Goal: Task Accomplishment & Management: Use online tool/utility

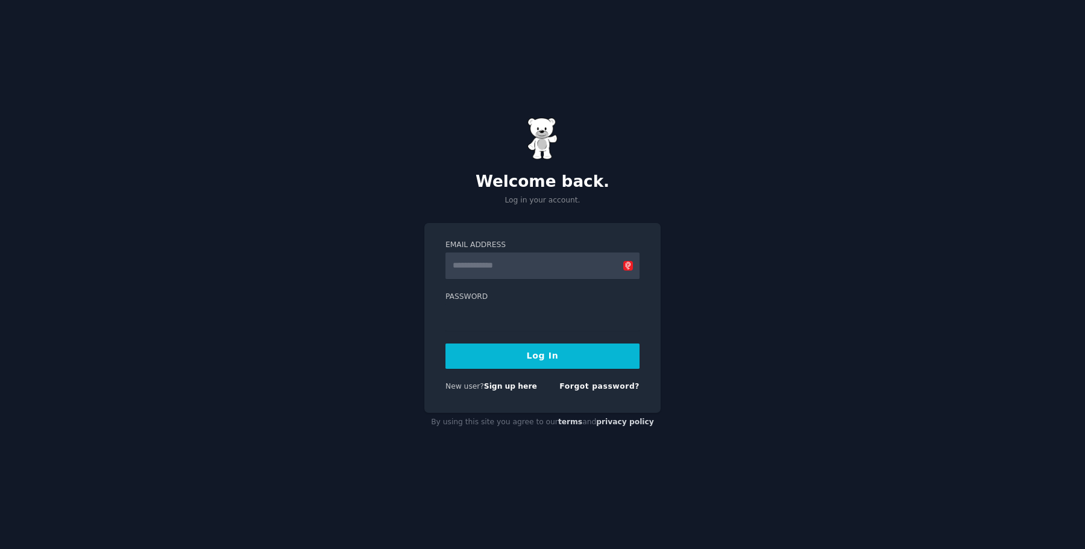
click at [493, 266] on input "Email Address" at bounding box center [543, 266] width 194 height 27
type input "**********"
click at [446, 344] on button "Log In" at bounding box center [543, 356] width 194 height 25
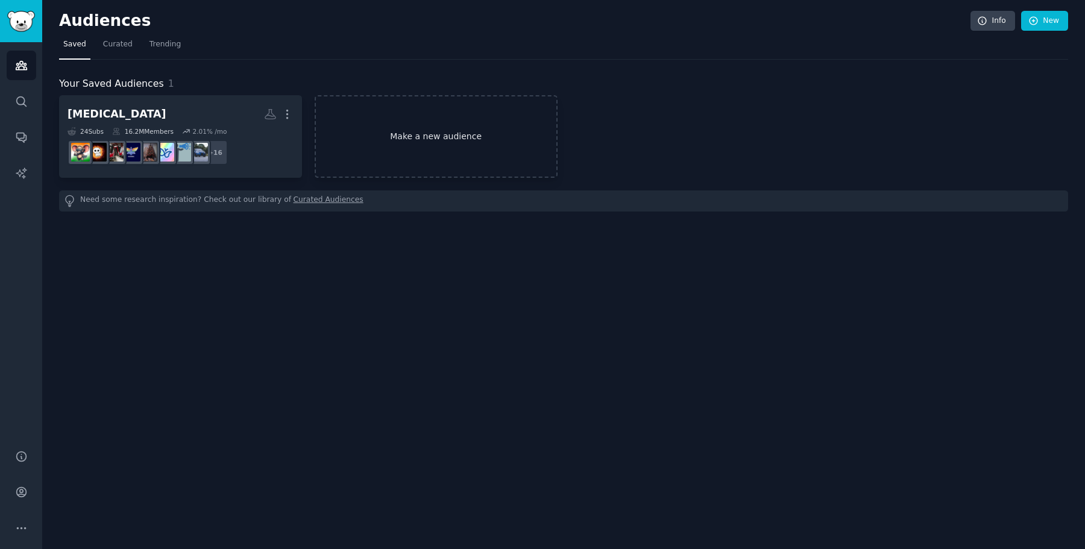
click at [396, 154] on link "Make a new audience" at bounding box center [436, 136] width 243 height 83
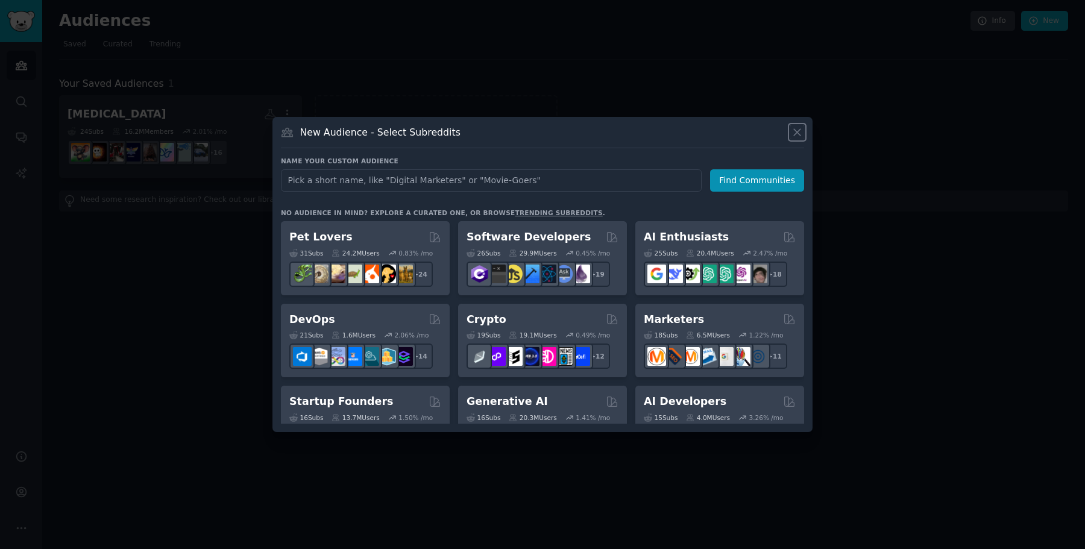
click at [798, 134] on icon at bounding box center [797, 132] width 7 height 7
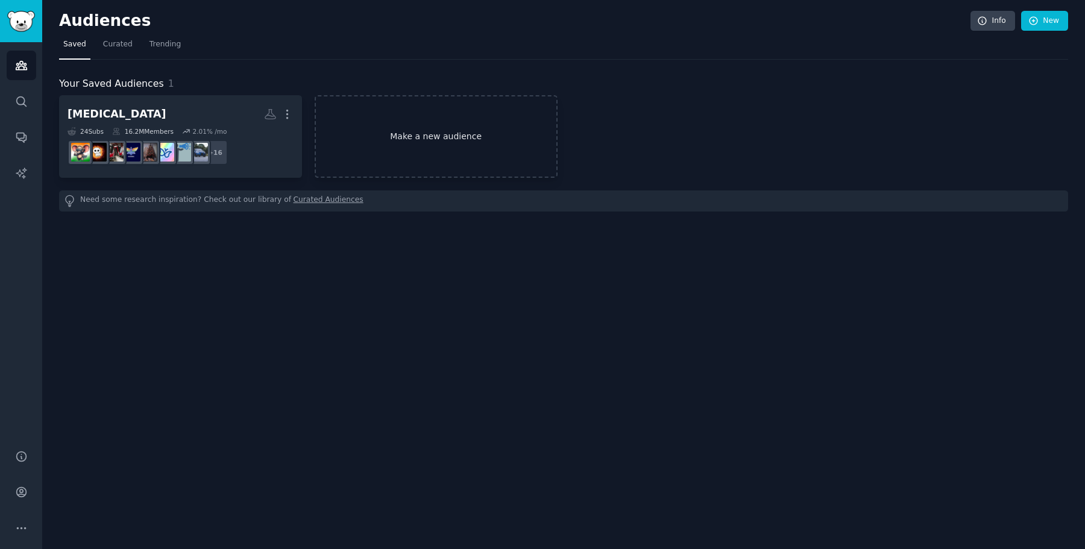
click at [396, 133] on link "Make a new audience" at bounding box center [436, 136] width 243 height 83
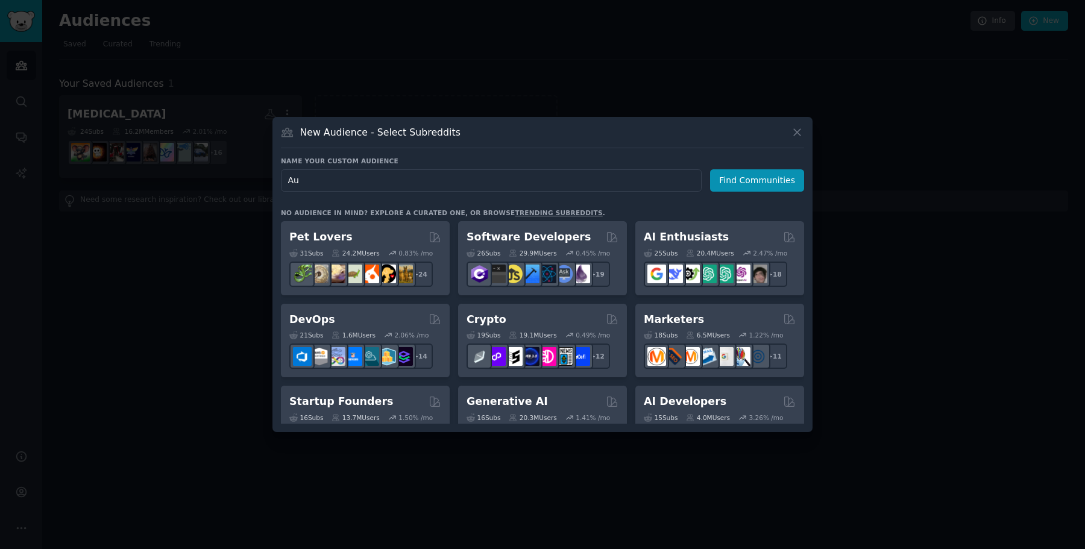
type input "A"
type input "Occupational Therapy India"
click at [747, 183] on button "Find Communities" at bounding box center [757, 180] width 94 height 22
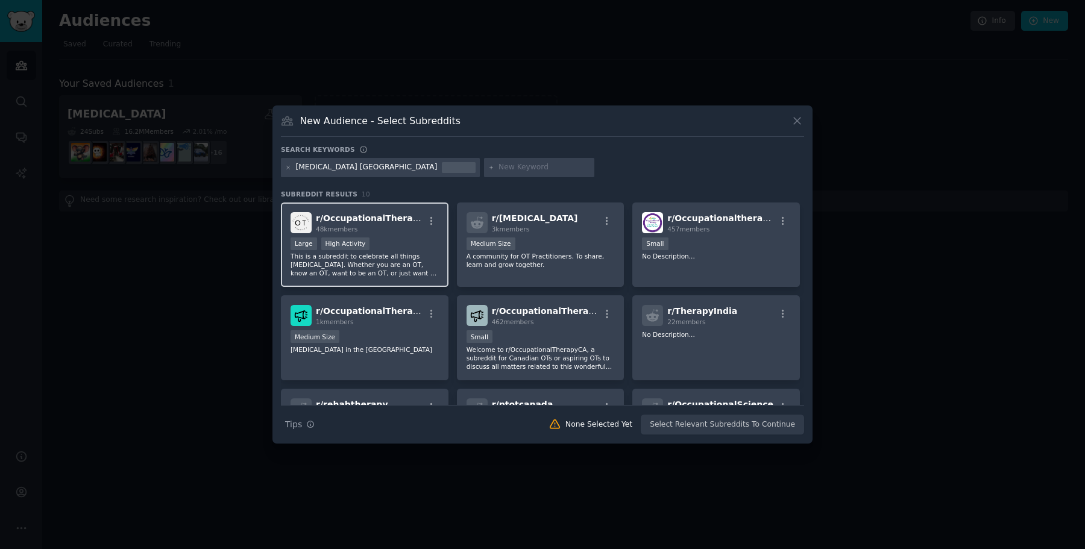
click at [384, 222] on span "r/ OccupationalTherapy" at bounding box center [370, 218] width 109 height 10
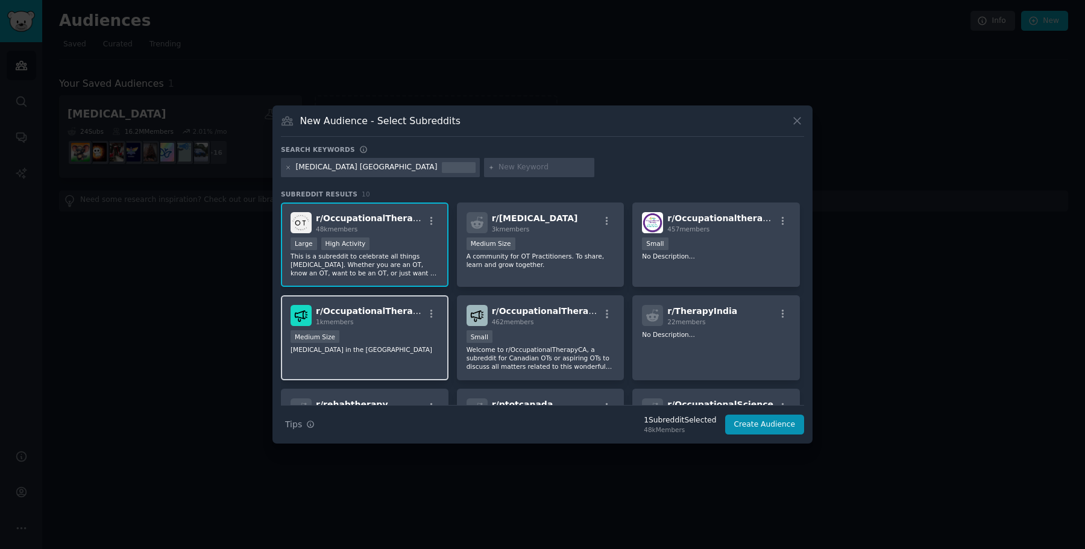
click at [416, 321] on div "1k members" at bounding box center [370, 322] width 108 height 8
click at [392, 253] on p "This is a subreddit to celebrate all things Occupational Therapy. Whether you a…" at bounding box center [365, 264] width 148 height 25
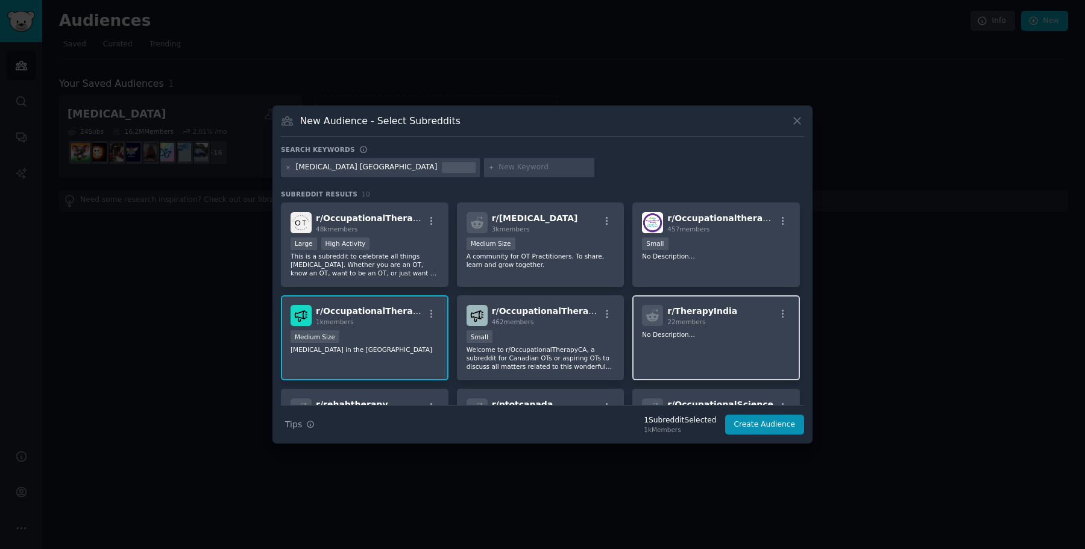
click at [701, 360] on div "r/ TherapyIndia 22 members No Description..." at bounding box center [717, 337] width 168 height 85
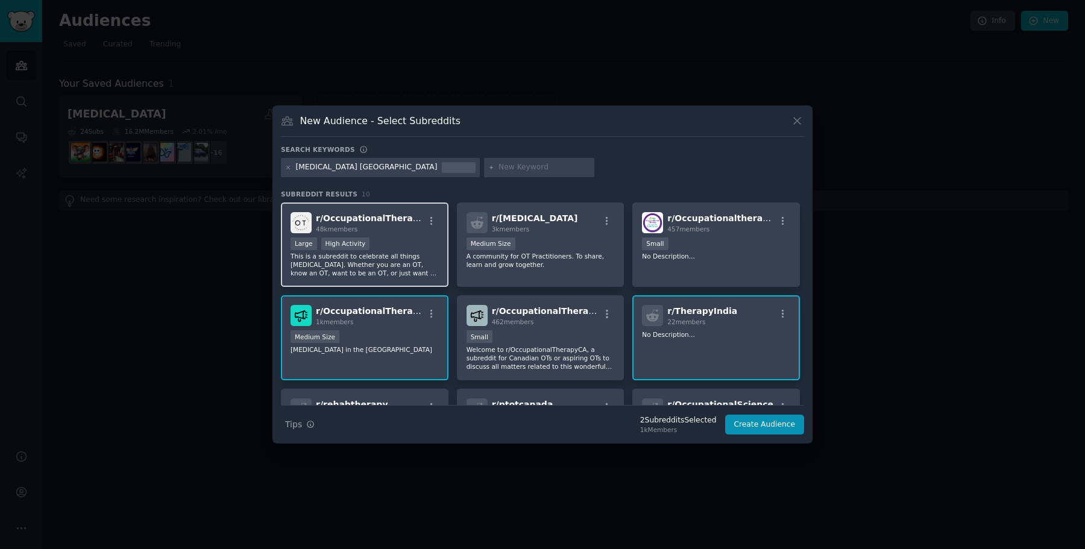
click at [414, 255] on p "This is a subreddit to celebrate all things Occupational Therapy. Whether you a…" at bounding box center [365, 264] width 148 height 25
click at [709, 365] on div "r/ TherapyIndia 22 members No Description..." at bounding box center [717, 337] width 168 height 85
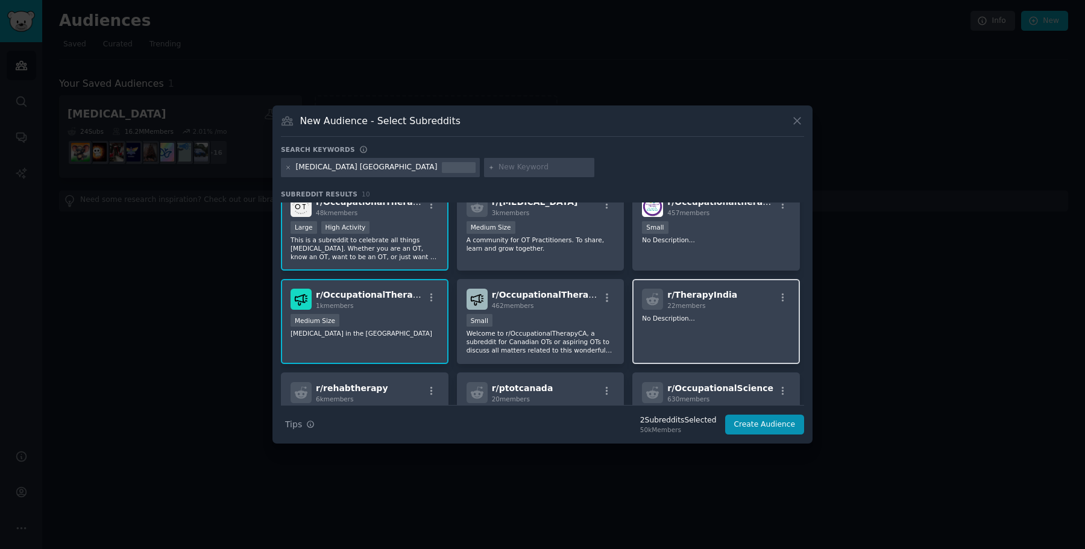
scroll to position [17, 0]
click at [703, 338] on div "r/ TherapyIndia 22 members No Description..." at bounding box center [717, 321] width 168 height 85
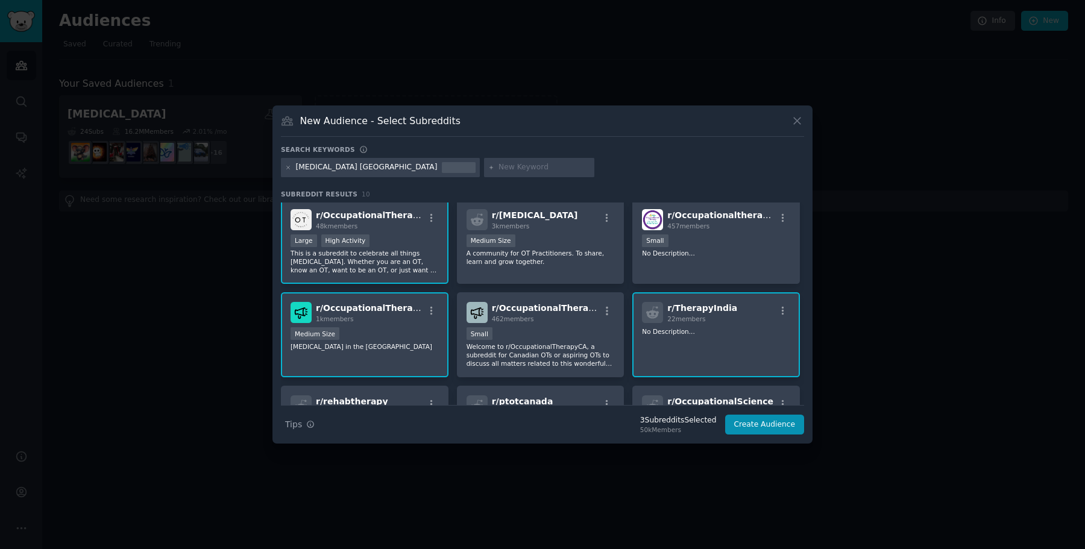
scroll to position [0, 0]
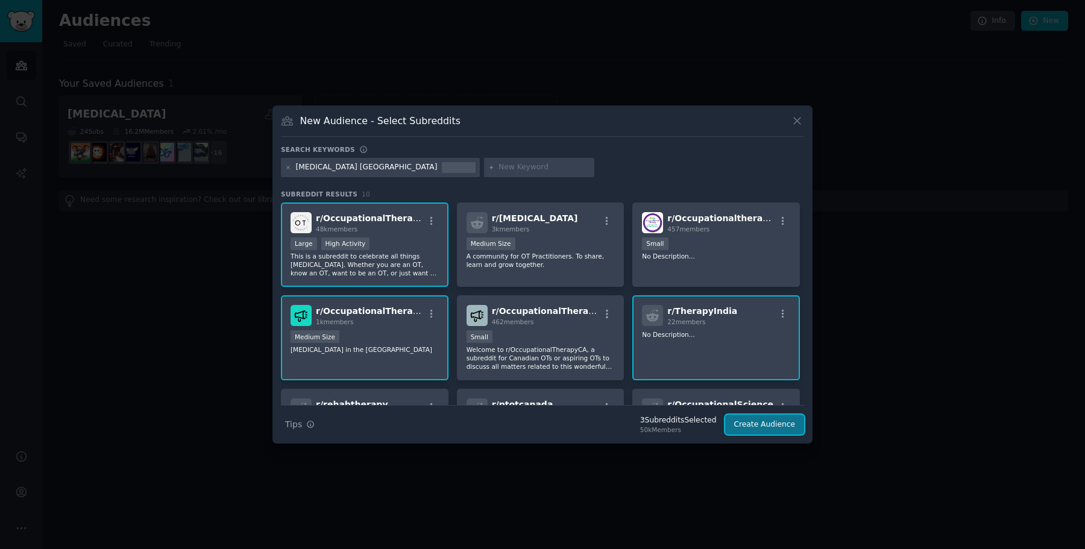
click at [746, 420] on button "Create Audience" at bounding box center [765, 425] width 80 height 21
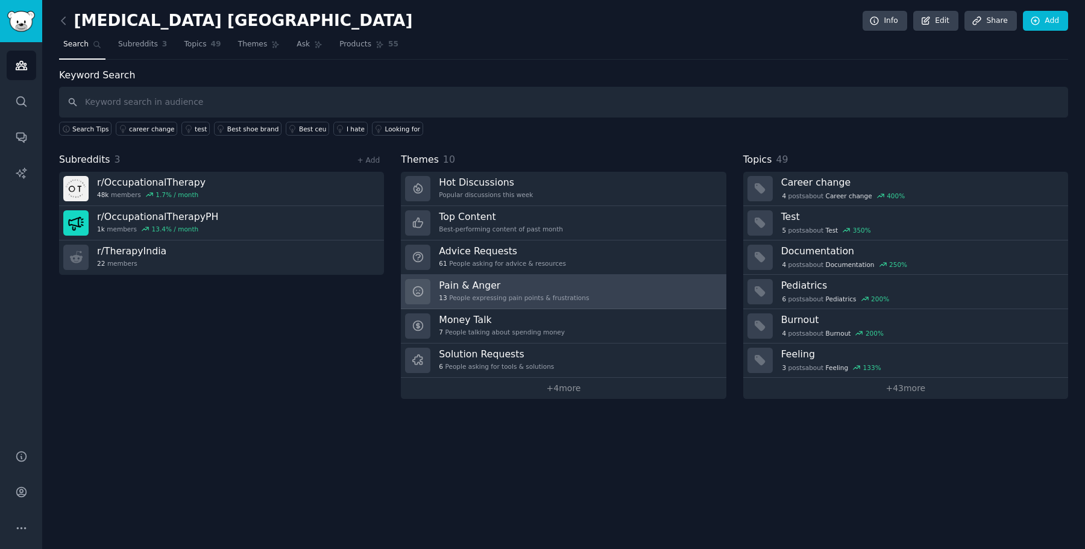
click at [470, 285] on h3 "Pain & Anger" at bounding box center [514, 285] width 150 height 13
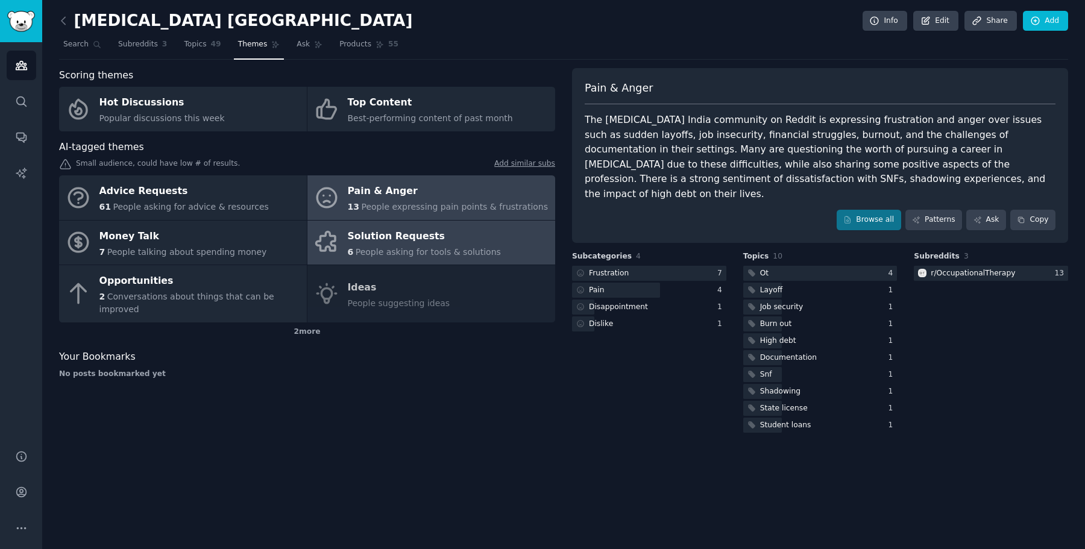
click at [436, 252] on span "People asking for tools & solutions" at bounding box center [428, 252] width 145 height 10
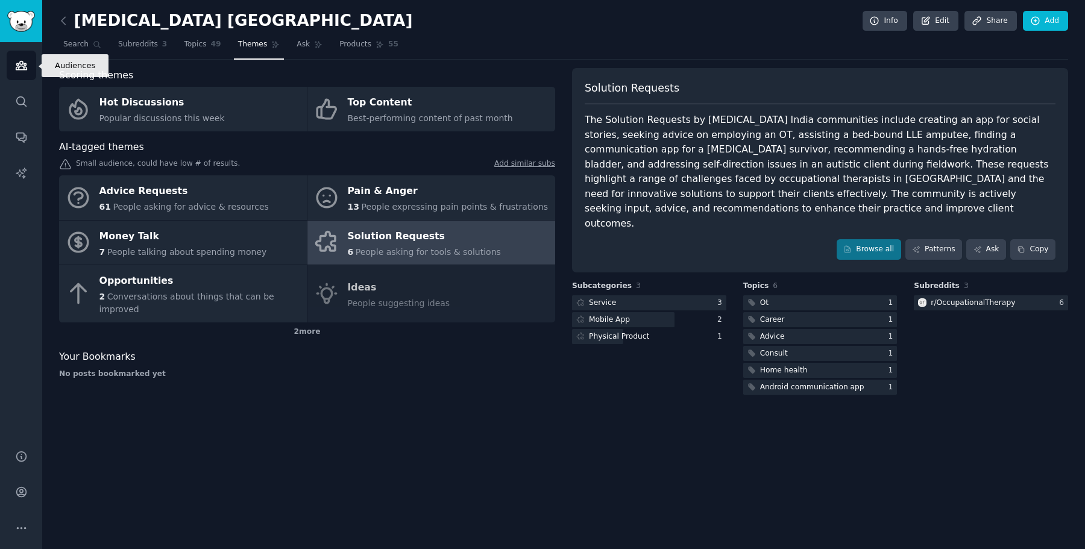
click at [27, 72] on link "Audiences" at bounding box center [22, 66] width 30 height 30
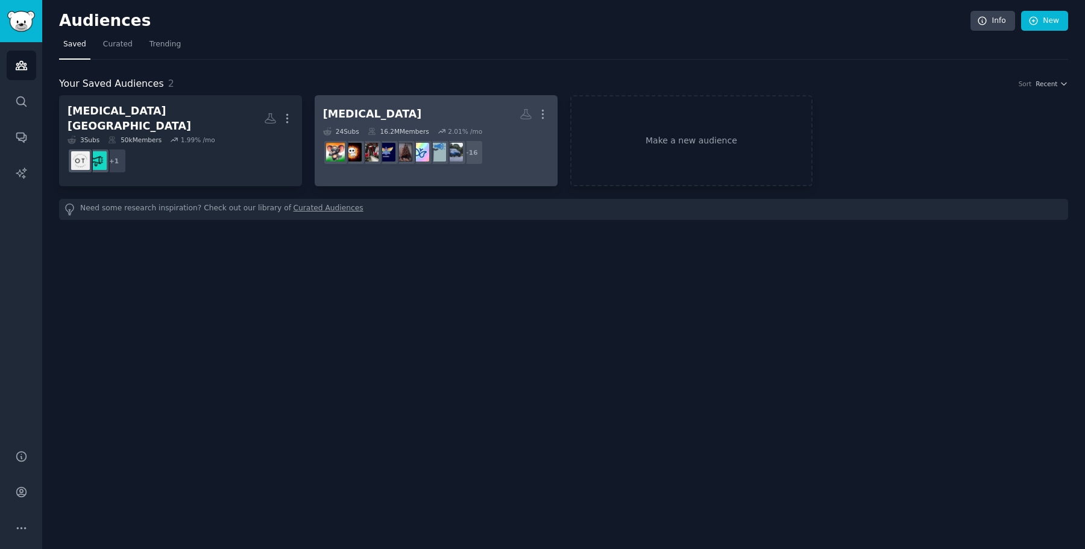
click at [549, 116] on link "Autism Custom Audience More 24 Sub s 16.2M Members 2.01 % /mo + 16" at bounding box center [436, 140] width 243 height 91
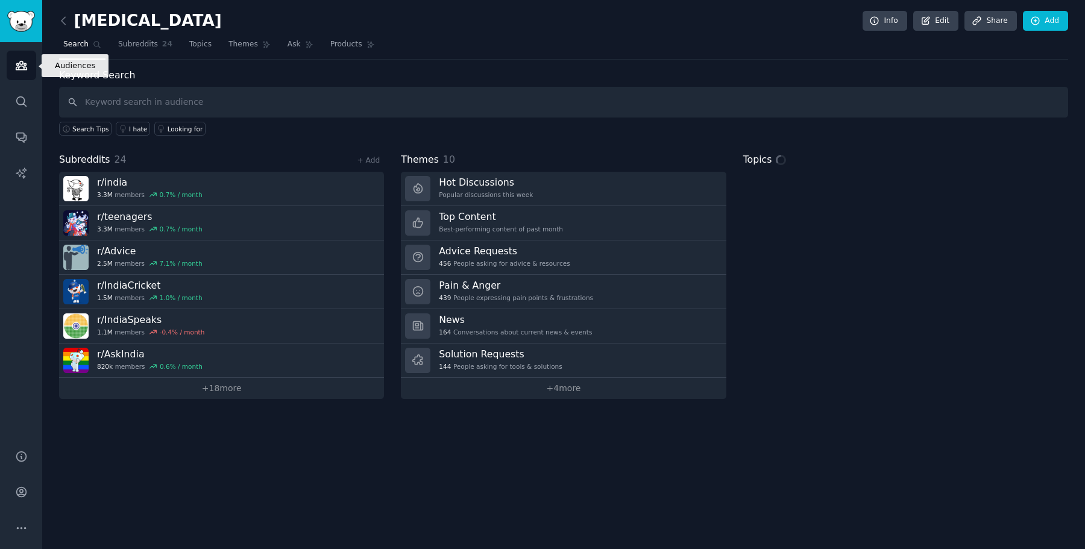
click at [31, 64] on link "Audiences" at bounding box center [22, 66] width 30 height 30
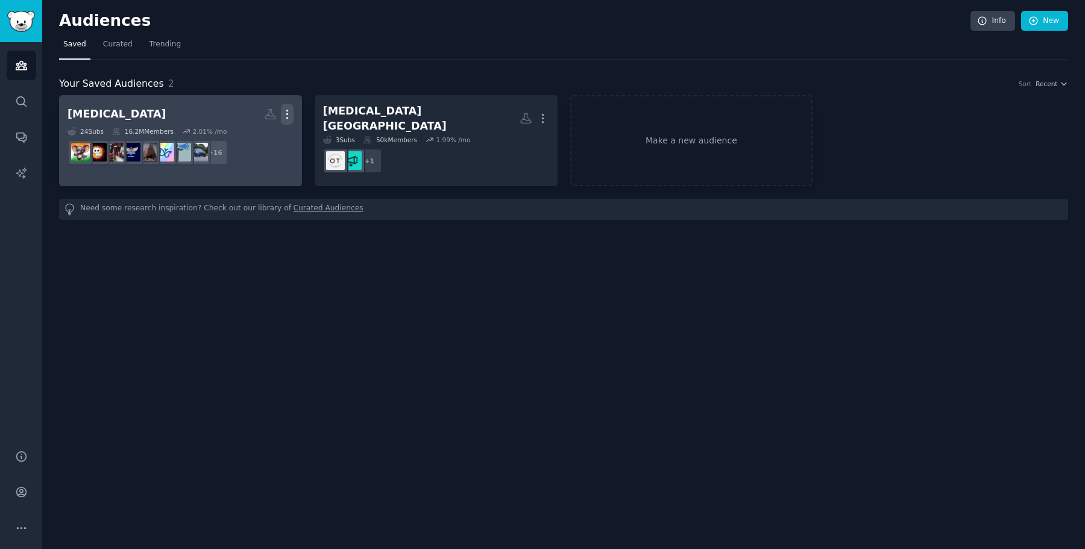
click at [285, 116] on icon "button" at bounding box center [287, 114] width 13 height 13
click at [256, 138] on p "Delete" at bounding box center [255, 139] width 28 height 13
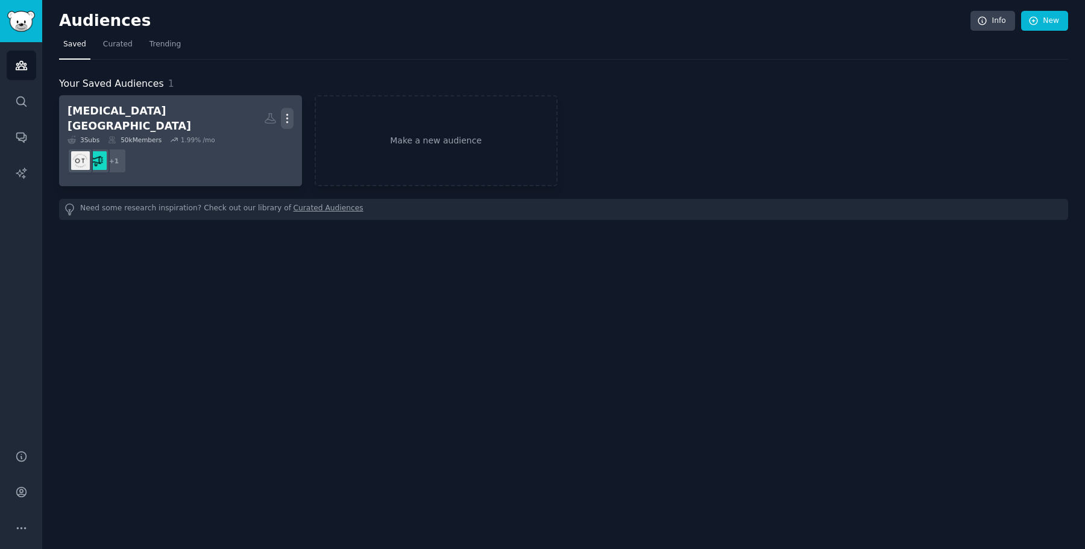
click at [285, 112] on icon "button" at bounding box center [287, 118] width 13 height 13
click at [262, 148] on div "Delete" at bounding box center [245, 143] width 57 height 25
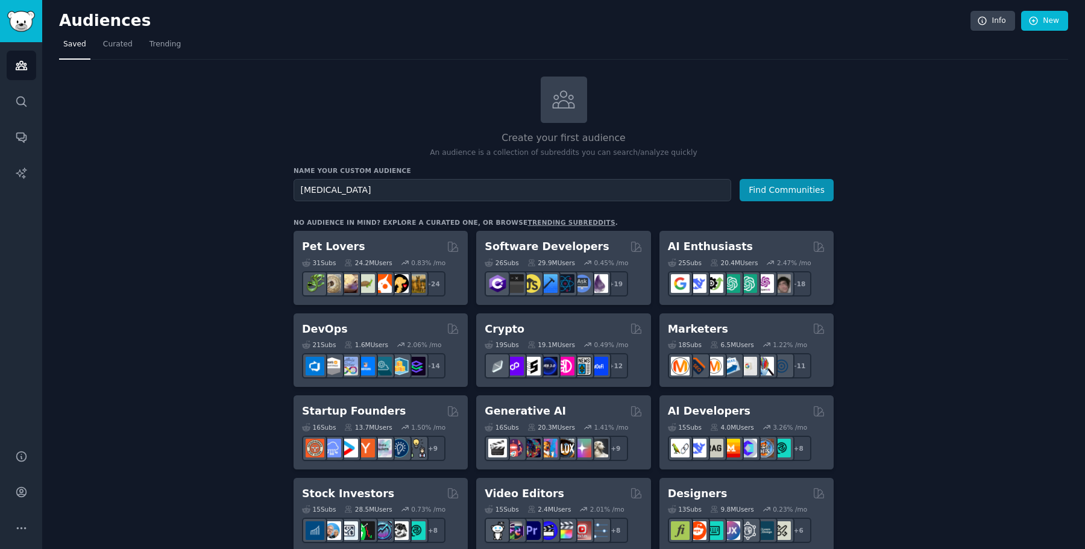
type input "autism"
click at [740, 179] on button "Find Communities" at bounding box center [787, 190] width 94 height 22
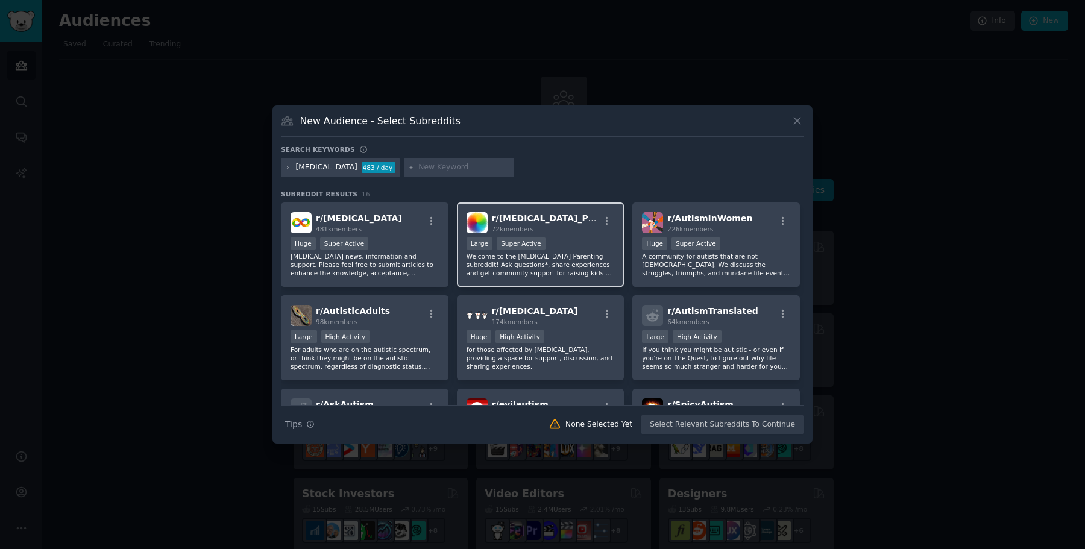
click at [562, 261] on p "Welcome to the Autism Parenting subreddit! Ask questions*, share experiences an…" at bounding box center [541, 264] width 148 height 25
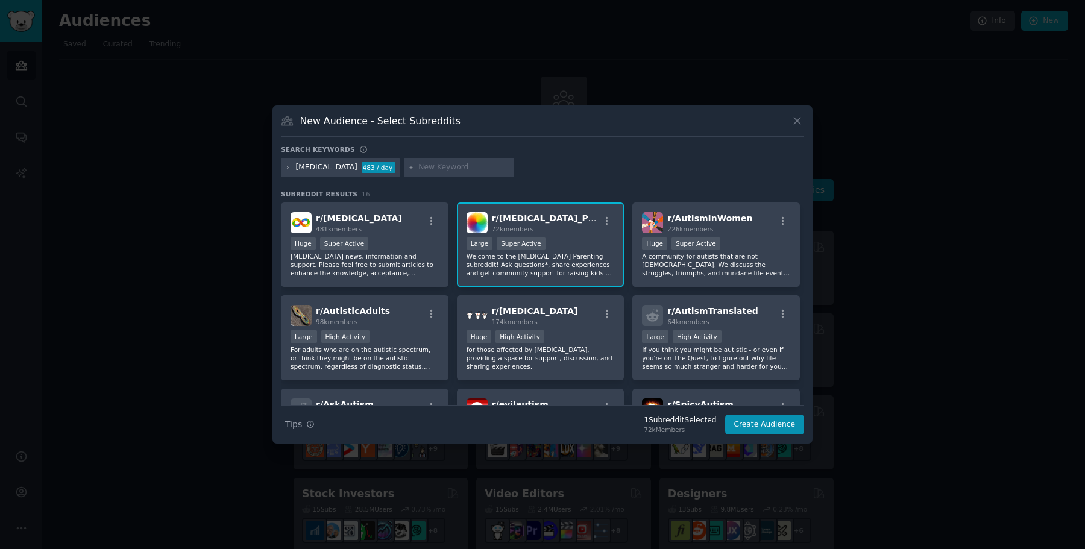
click at [418, 167] on input "text" at bounding box center [464, 167] width 92 height 11
click at [394, 267] on p "Autism news, information and support. Please feel free to submit articles to en…" at bounding box center [365, 264] width 148 height 25
click at [418, 167] on input "text" at bounding box center [464, 167] width 92 height 11
type input "A"
type input "o"
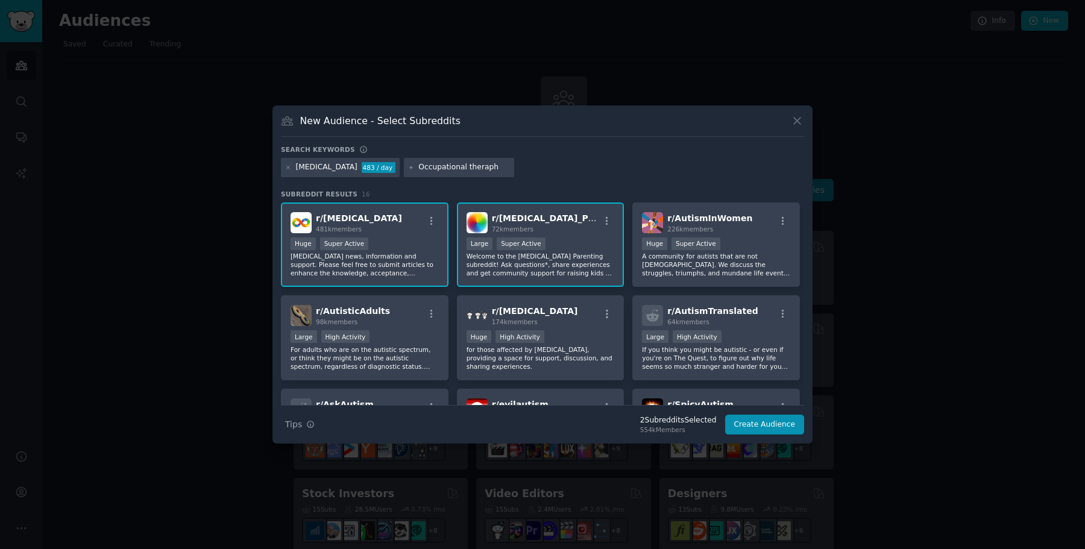
type input "Occupational theraphy"
type input "S"
type input "Mensuration adhd"
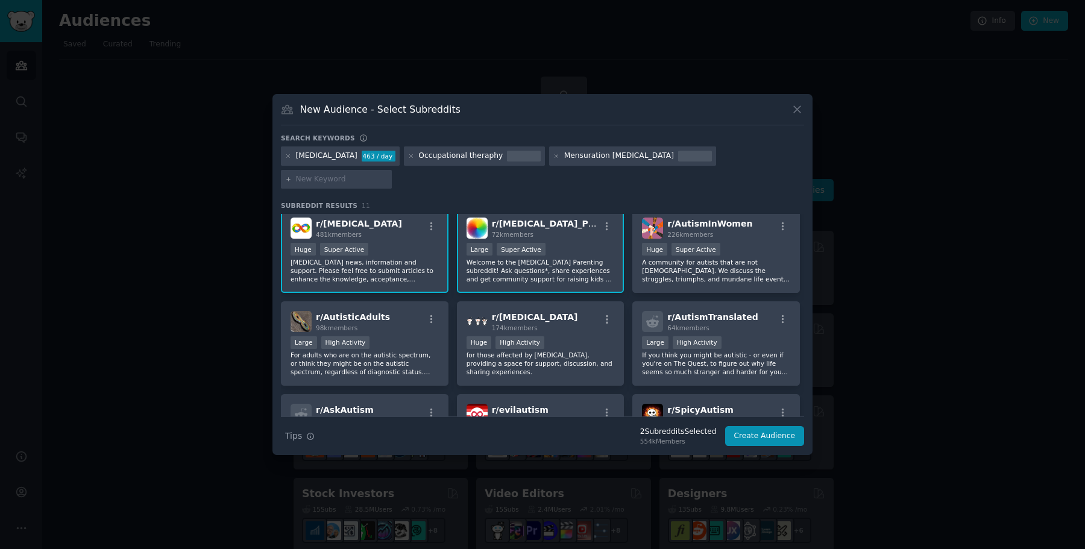
scroll to position [7, 0]
click at [677, 263] on p "A community for autists that are not cisgender males. We discuss the struggles,…" at bounding box center [716, 269] width 148 height 25
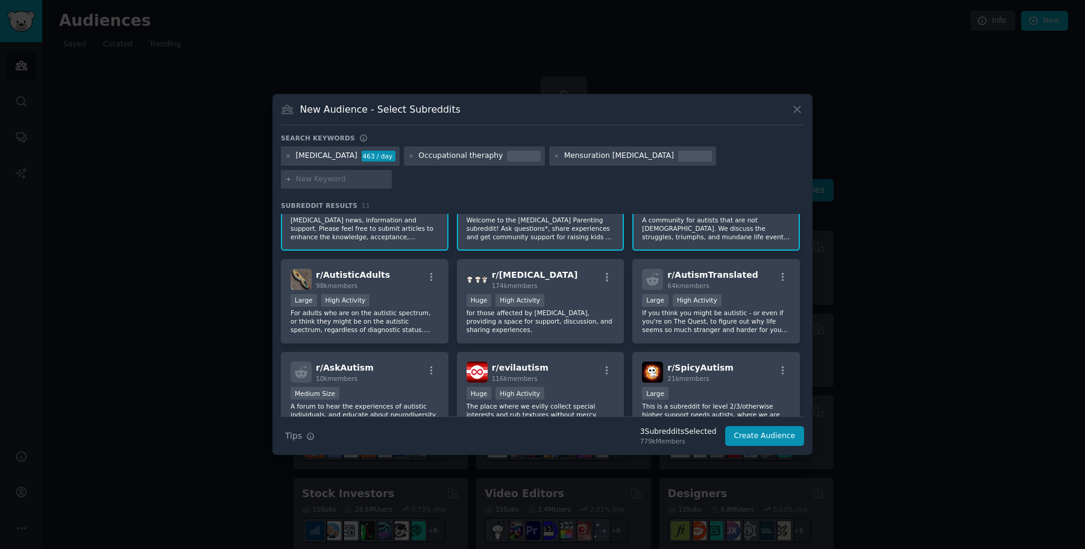
scroll to position [55, 0]
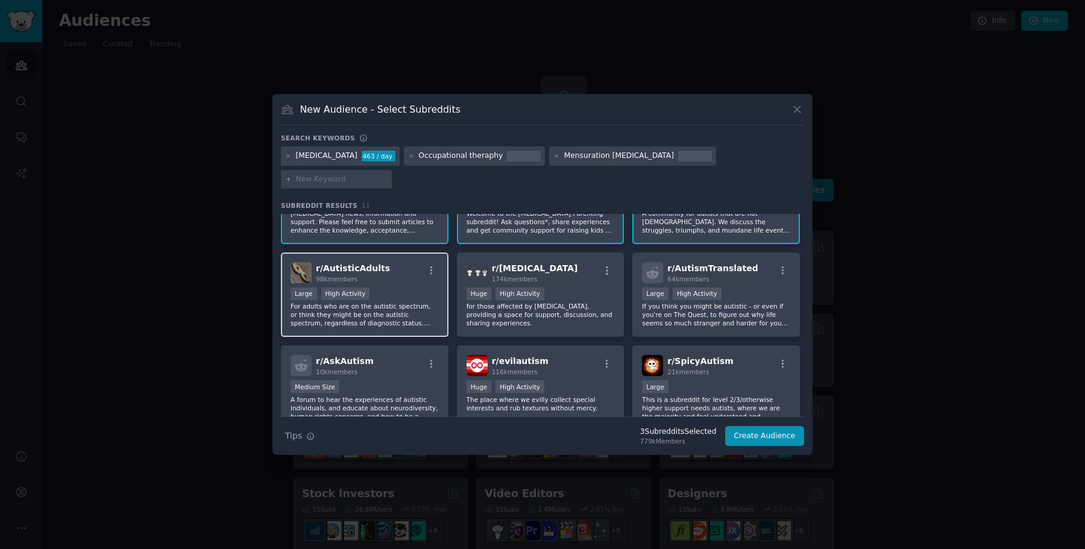
click at [370, 302] on p "For adults who are on the autistic spectrum, or think they might be on the auti…" at bounding box center [365, 314] width 148 height 25
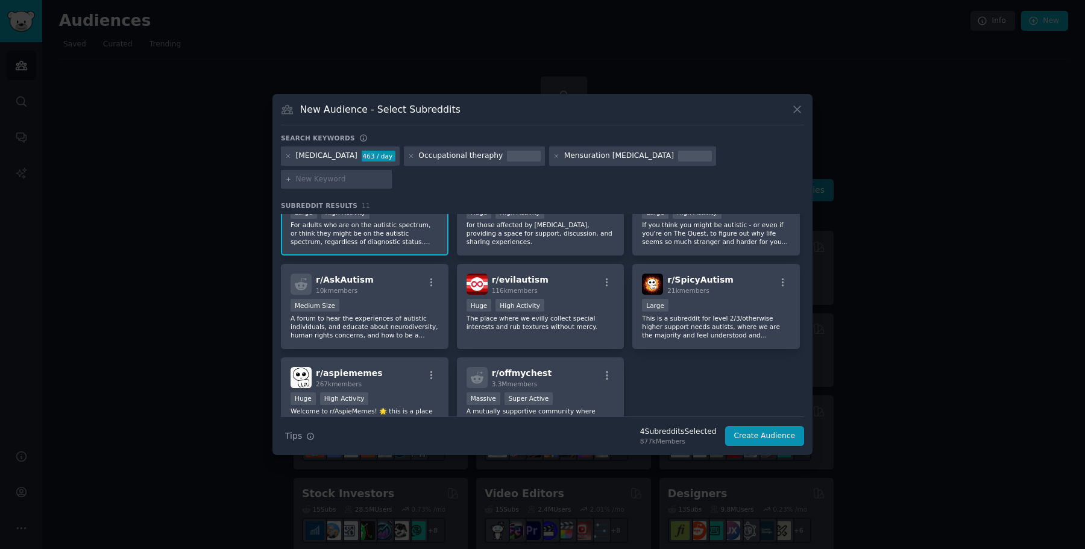
scroll to position [137, 0]
click at [709, 314] on p "This is a subreddit for level 2/3/otherwise higher support needs autists, where…" at bounding box center [716, 326] width 148 height 25
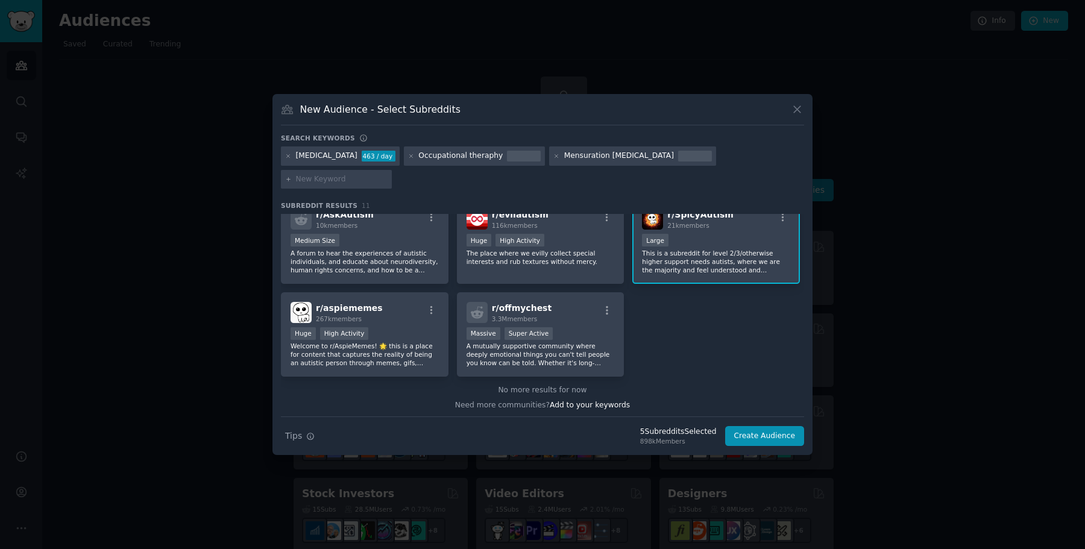
scroll to position [204, 0]
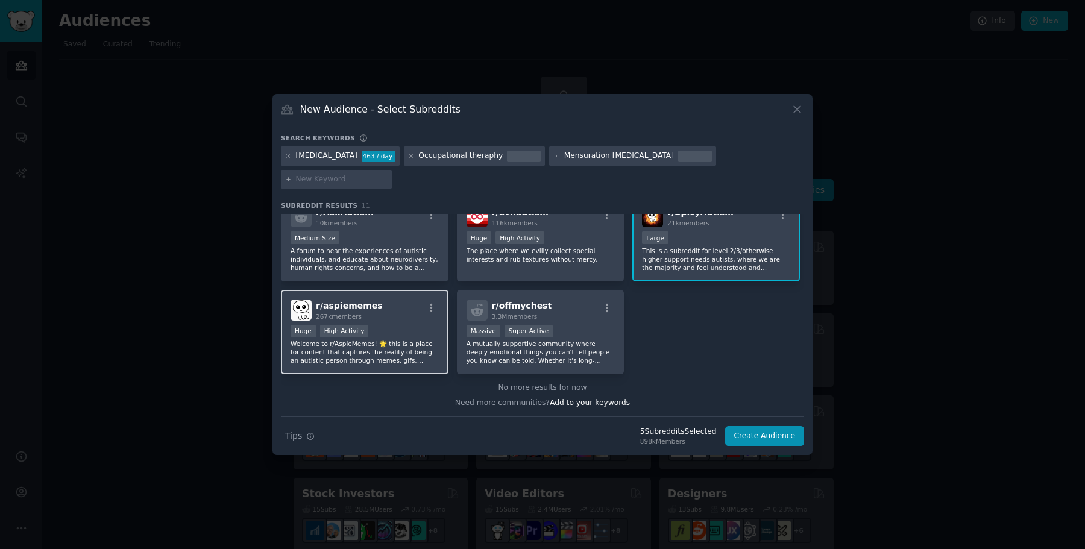
click at [408, 339] on p "Welcome to r/AspieMemes! 🌟 this is a place for content that captures the realit…" at bounding box center [365, 351] width 148 height 25
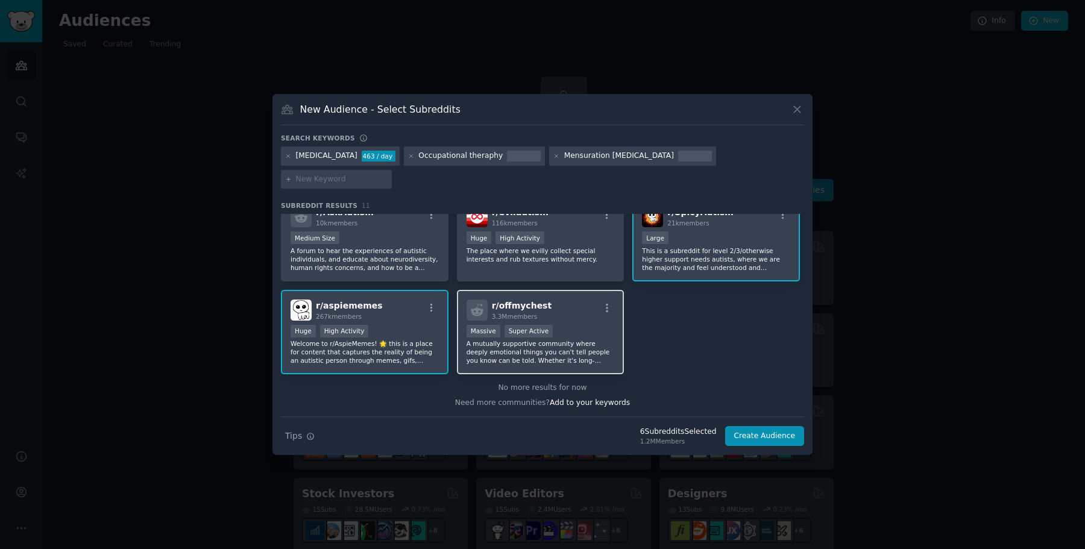
click at [508, 339] on p "A mutually supportive community where deeply emotional things you can't tell pe…" at bounding box center [541, 351] width 148 height 25
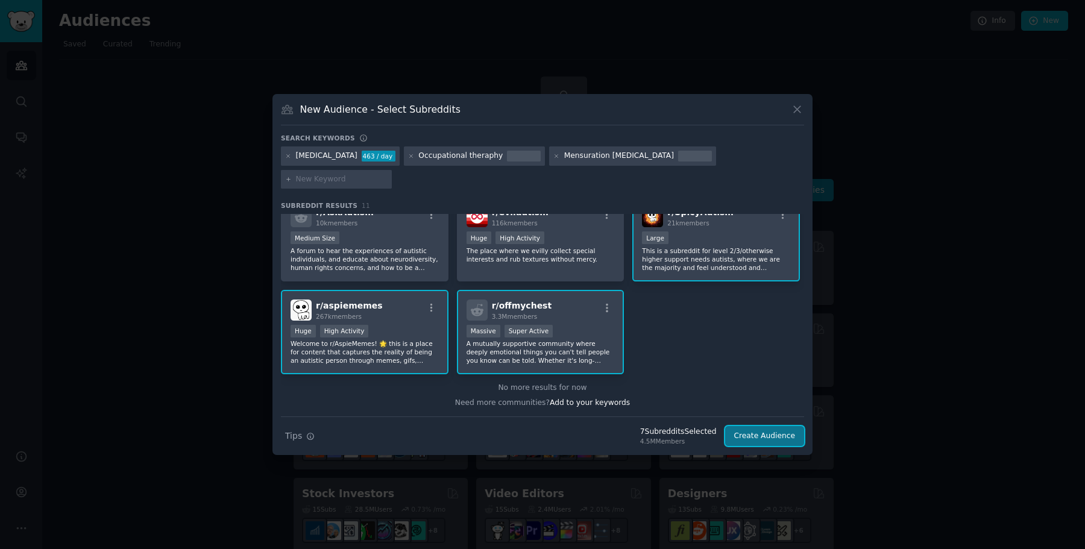
click at [762, 427] on button "Create Audience" at bounding box center [765, 436] width 80 height 21
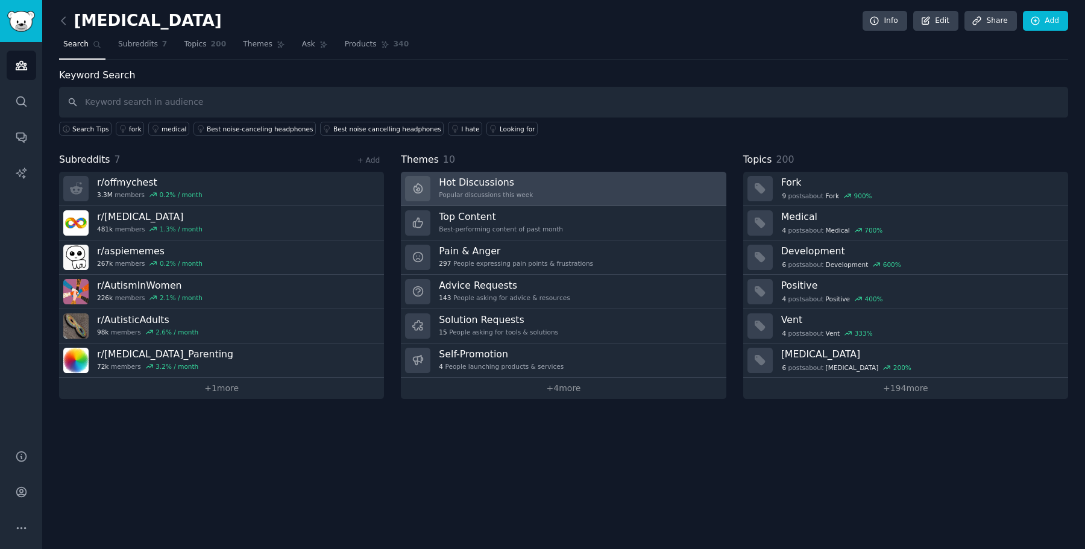
click at [502, 194] on div "Popular discussions this week" at bounding box center [486, 195] width 94 height 8
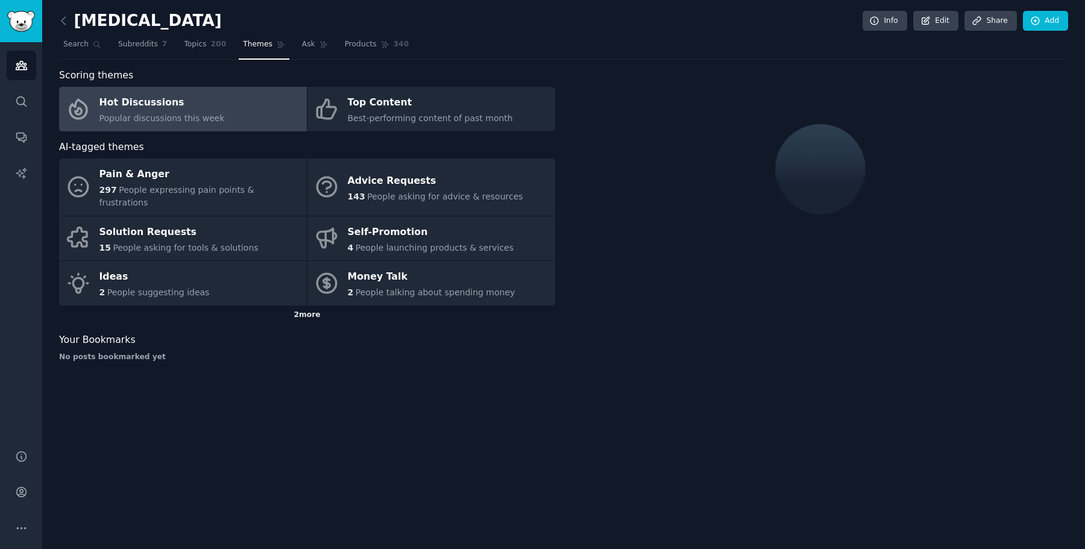
click at [317, 306] on div "2 more" at bounding box center [307, 315] width 496 height 19
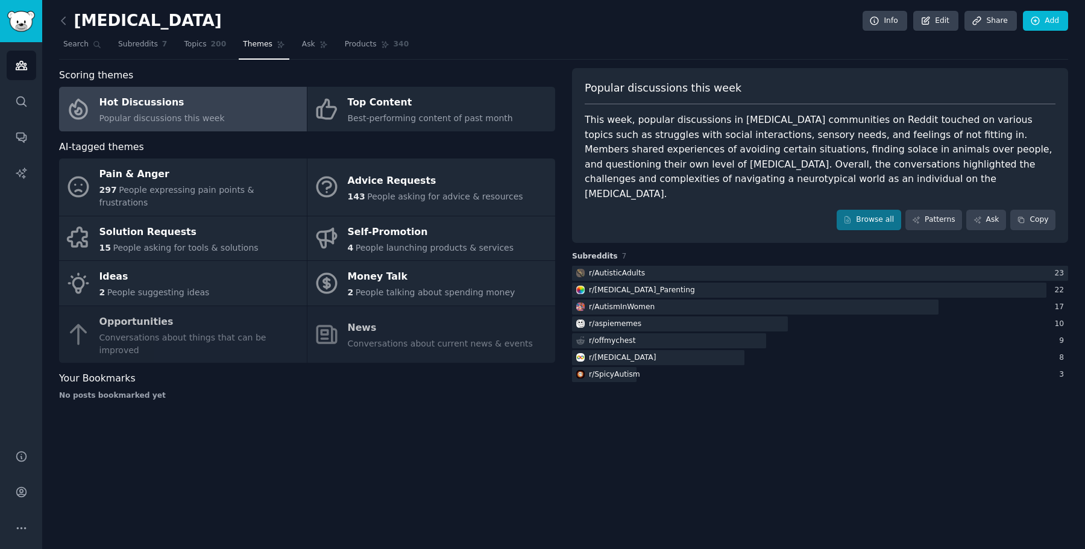
click at [181, 110] on div "Hot Discussions" at bounding box center [161, 102] width 125 height 19
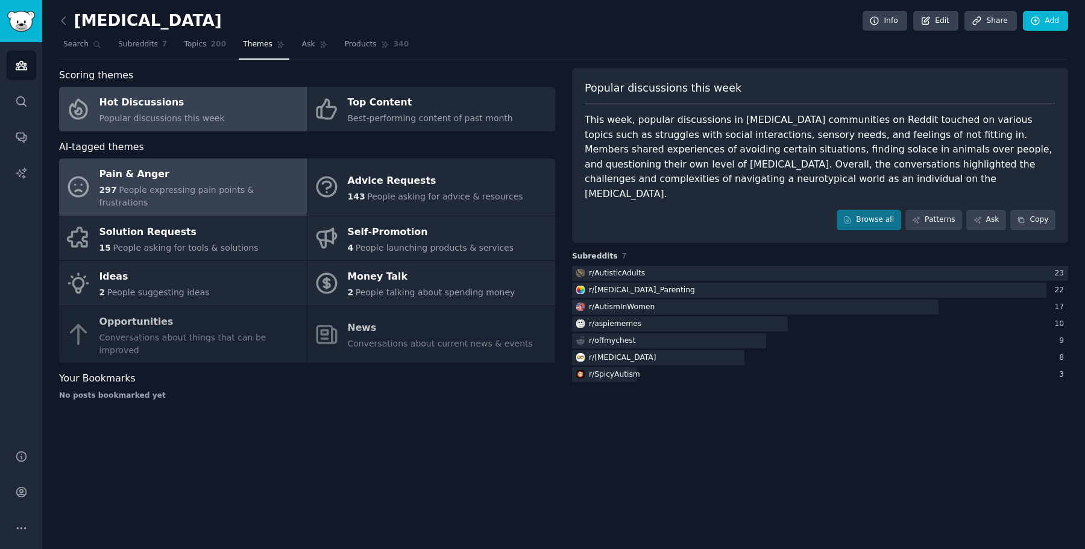
click at [188, 172] on div "Pain & Anger" at bounding box center [199, 174] width 201 height 19
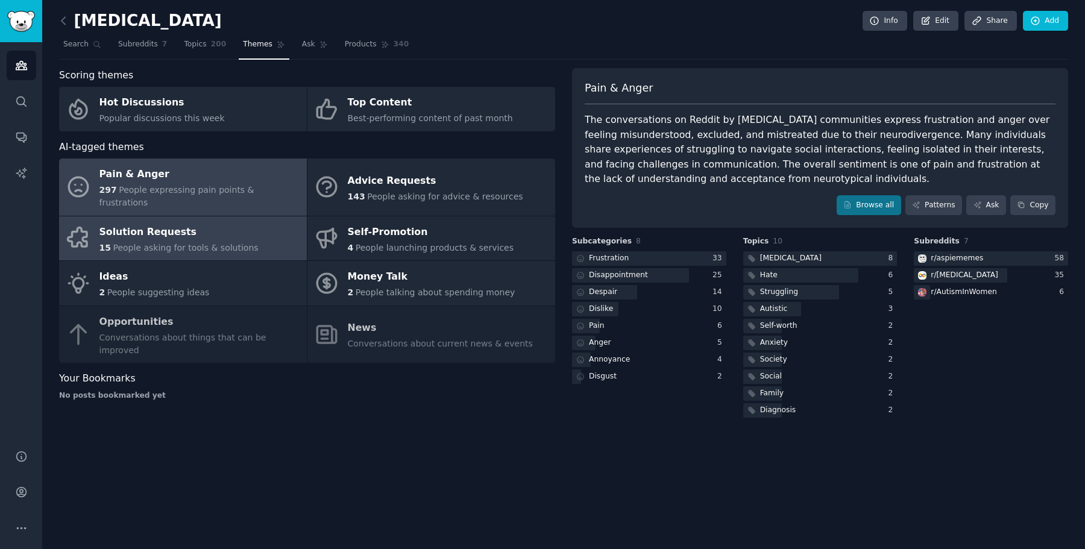
click at [192, 226] on div "Solution Requests" at bounding box center [178, 232] width 159 height 19
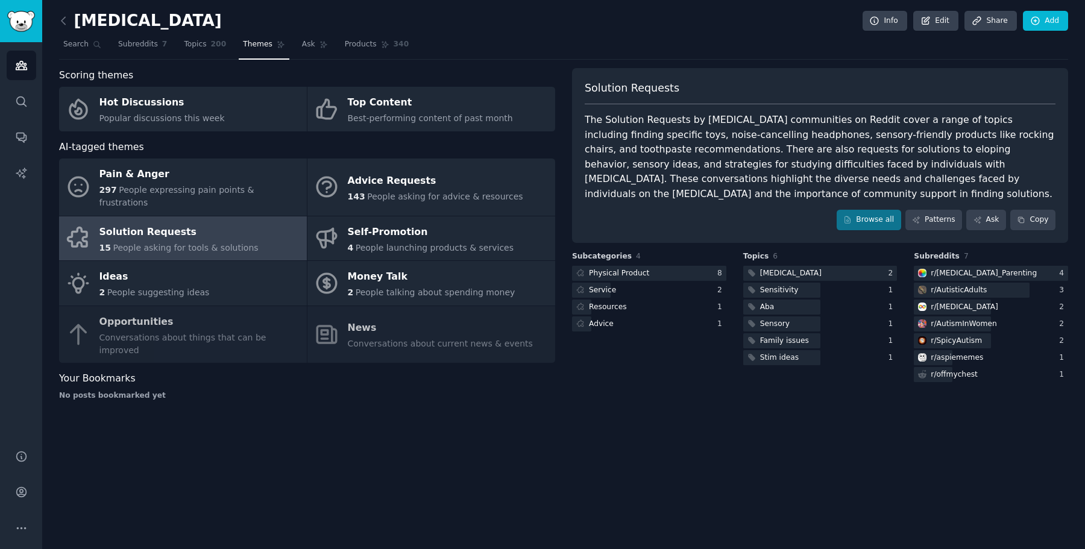
click at [714, 136] on div "The Solution Requests by autism communities on Reddit cover a range of topics i…" at bounding box center [820, 157] width 471 height 89
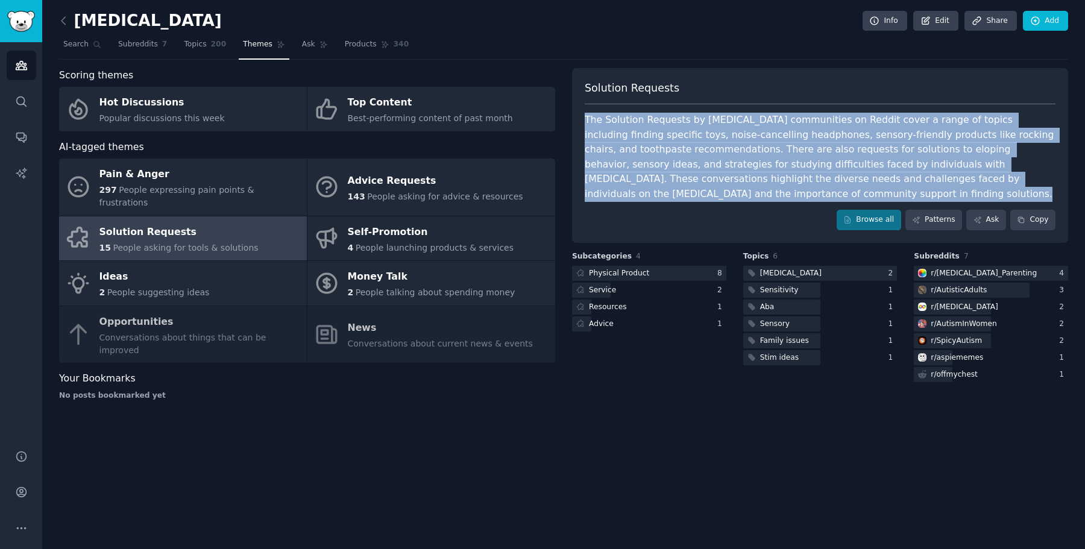
click at [714, 136] on div "The Solution Requests by autism communities on Reddit cover a range of topics i…" at bounding box center [820, 157] width 471 height 89
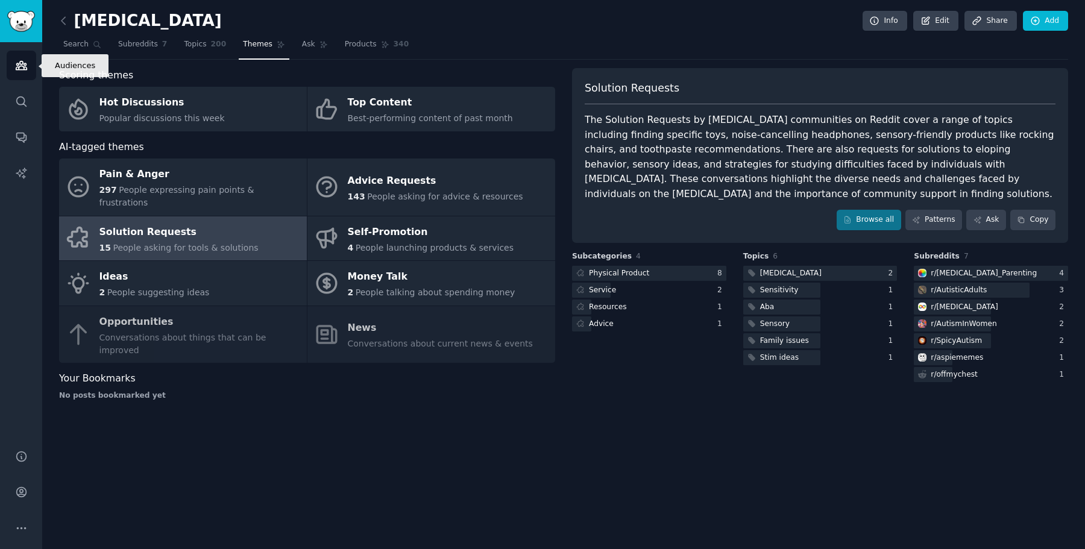
click at [24, 66] on icon "Sidebar" at bounding box center [21, 65] width 13 height 13
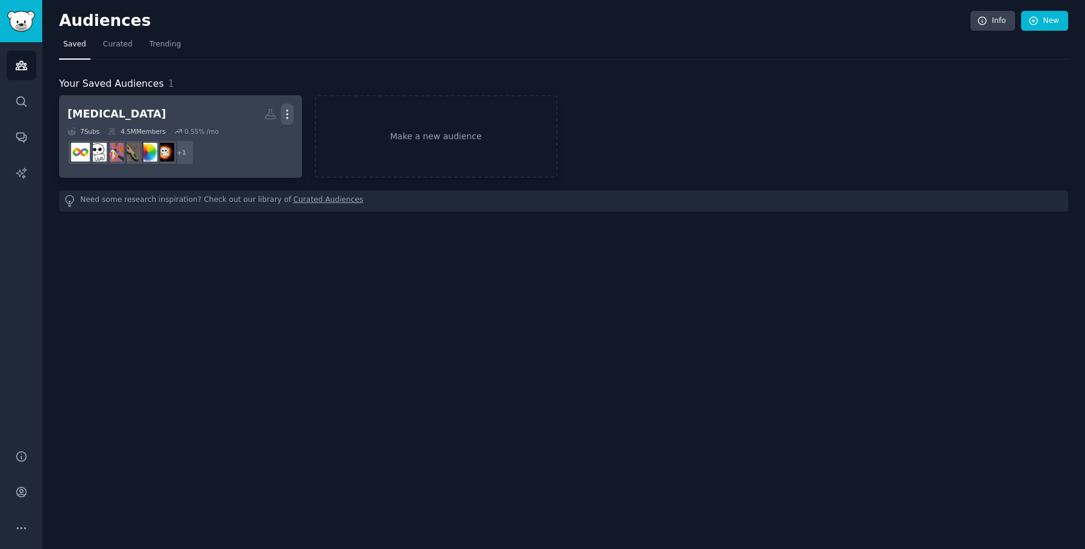
click at [286, 116] on icon "button" at bounding box center [287, 114] width 13 height 13
click at [172, 131] on div "7 Sub s 4.5M Members 0.55 % /mo" at bounding box center [181, 131] width 226 height 8
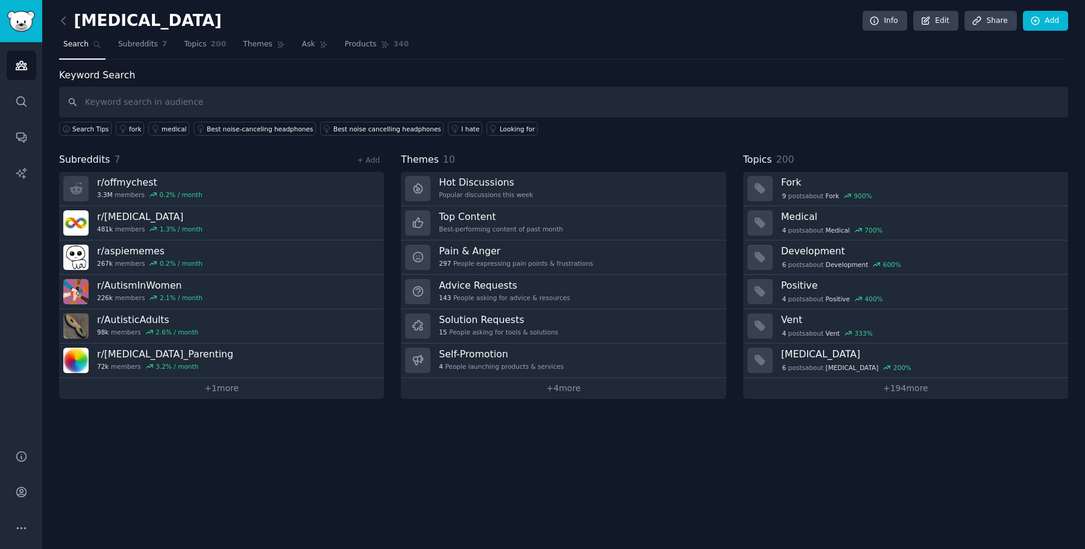
click at [235, 105] on input "text" at bounding box center [563, 102] width 1009 height 31
type input "India"
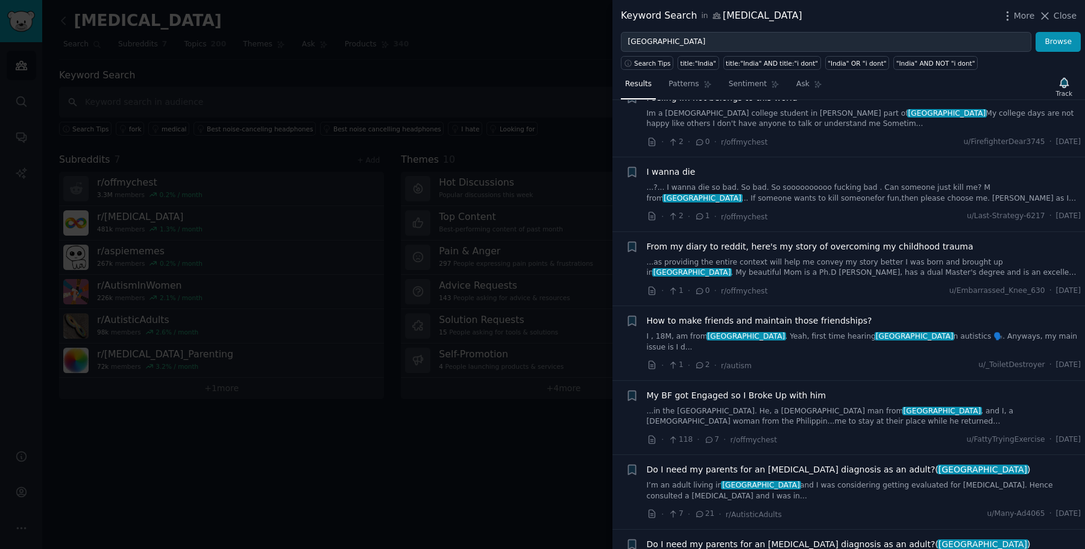
scroll to position [157, 0]
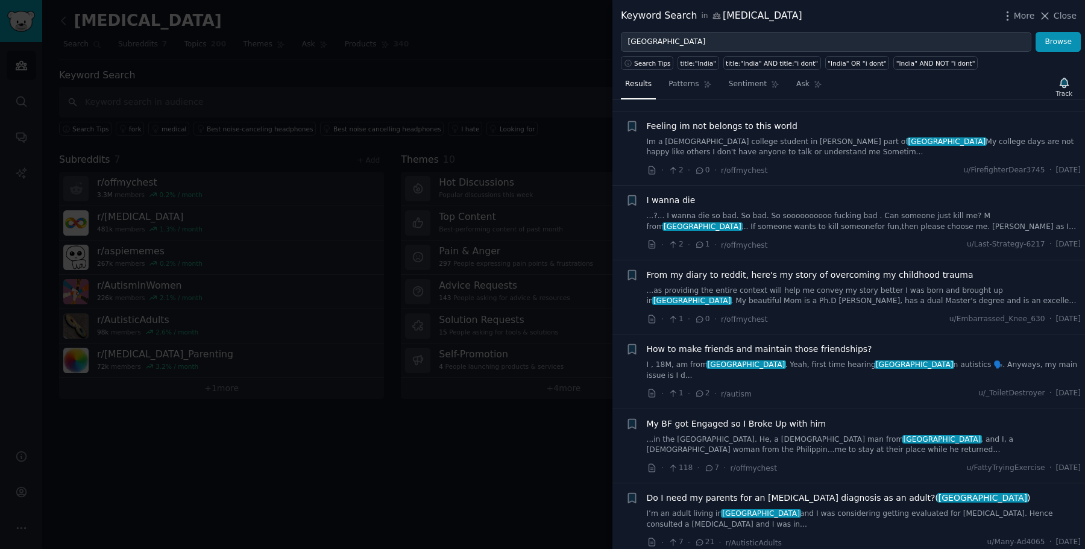
click at [540, 42] on div at bounding box center [542, 274] width 1085 height 549
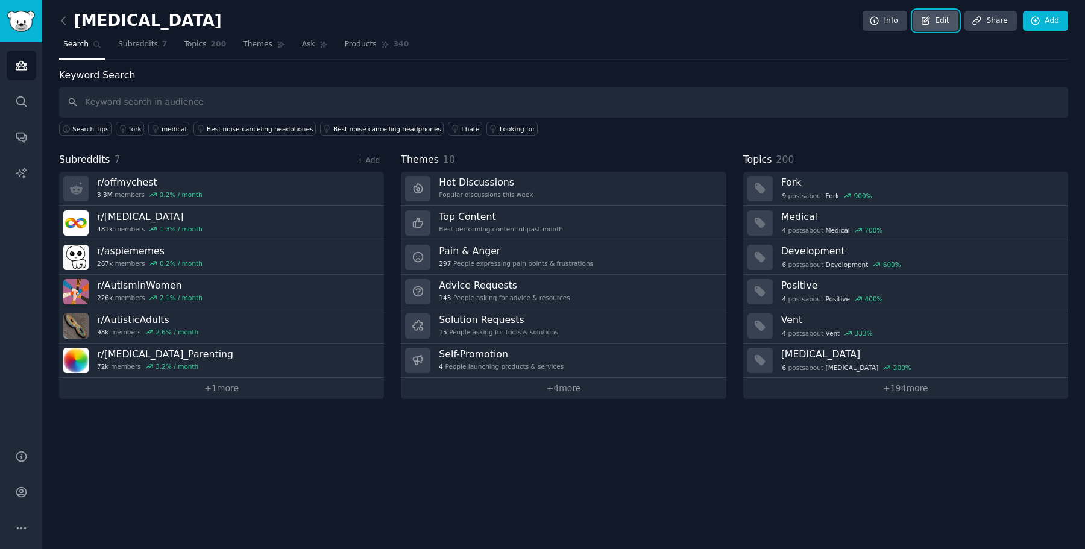
click at [935, 17] on link "Edit" at bounding box center [936, 21] width 45 height 21
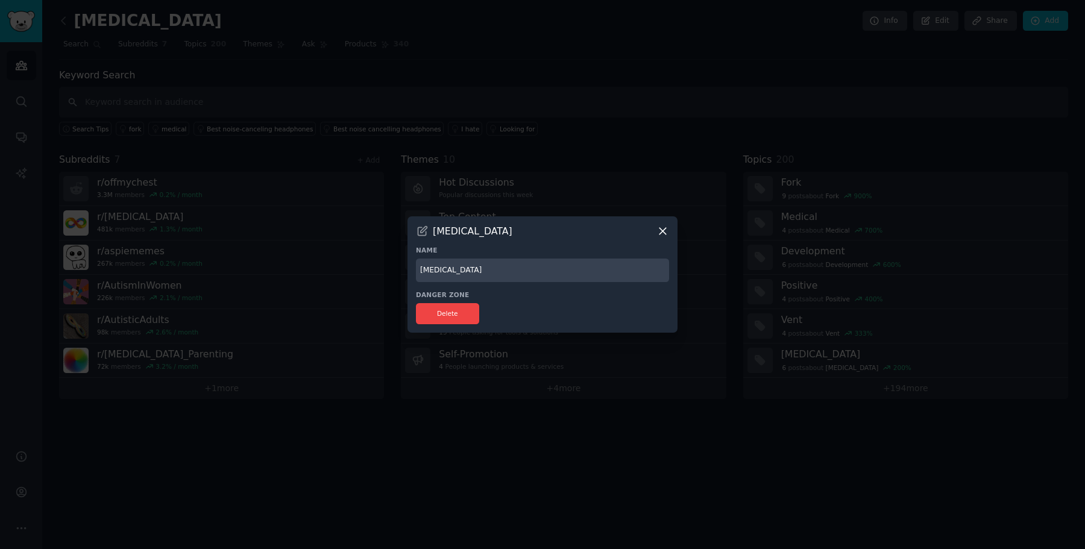
click at [662, 229] on icon at bounding box center [663, 231] width 13 height 13
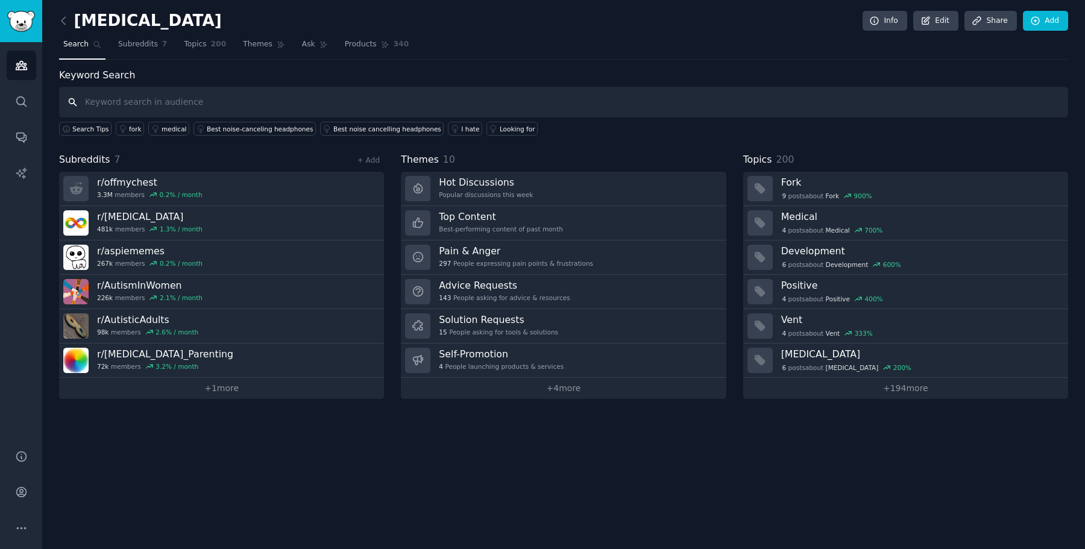
click at [119, 101] on input "text" at bounding box center [563, 102] width 1009 height 31
click at [22, 65] on icon "Sidebar" at bounding box center [21, 66] width 11 height 8
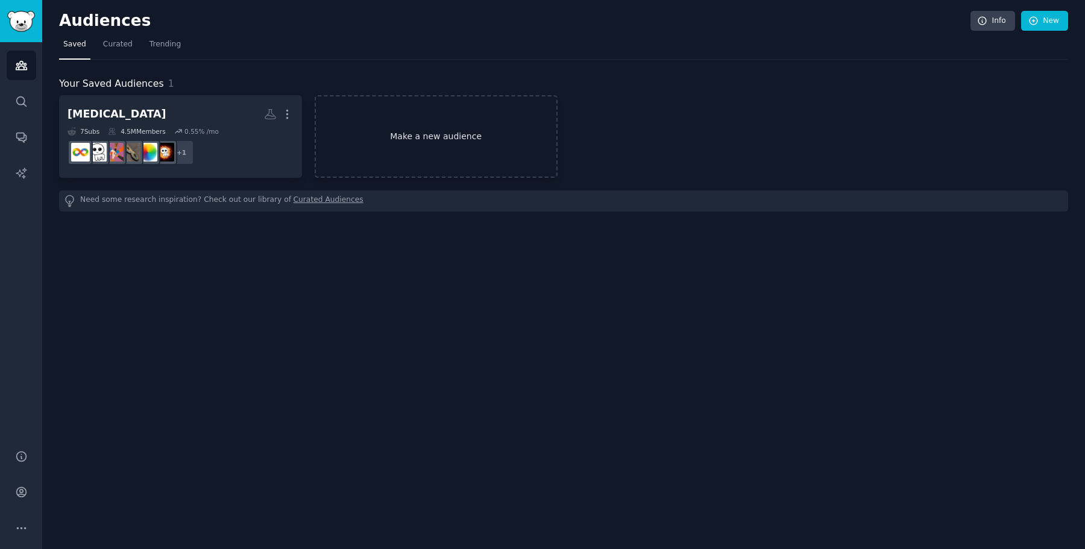
click at [461, 140] on link "Make a new audience" at bounding box center [436, 136] width 243 height 83
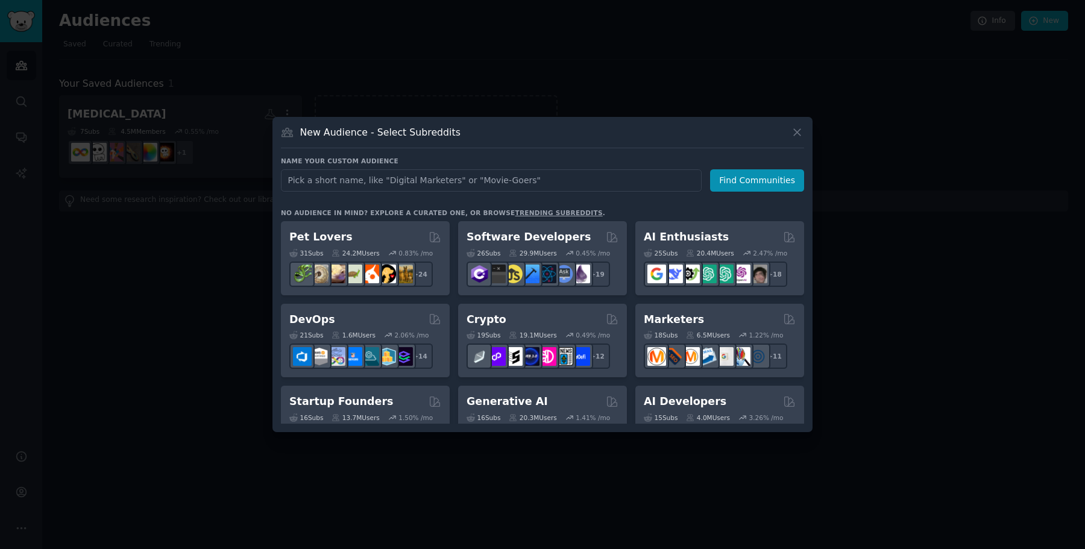
type input "n"
type input "o"
type input "india autism ahdhd"
click button "Find Communities" at bounding box center [757, 180] width 94 height 22
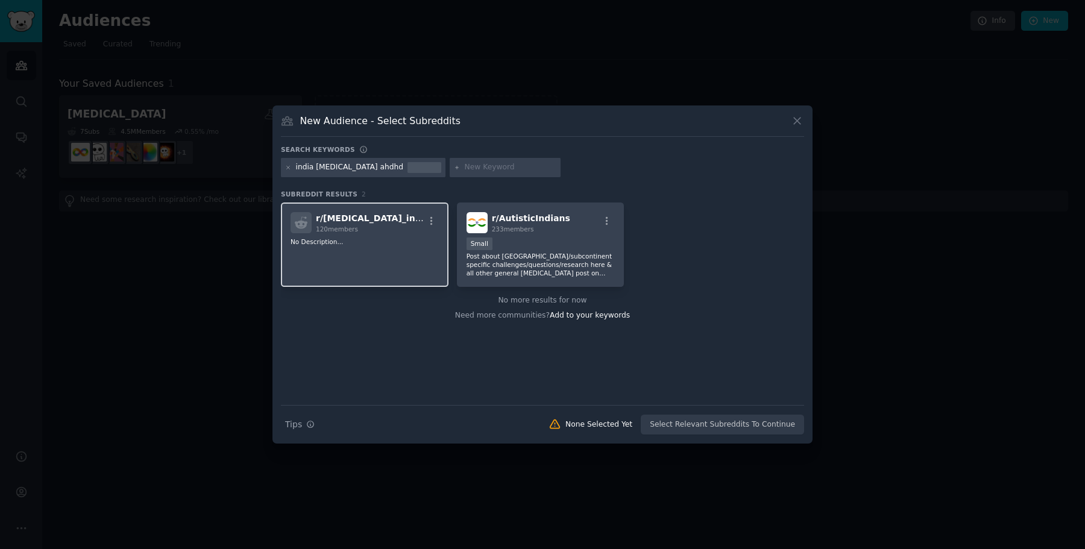
click at [392, 235] on div "r/ Autism_india 120 members No Description..." at bounding box center [365, 245] width 168 height 85
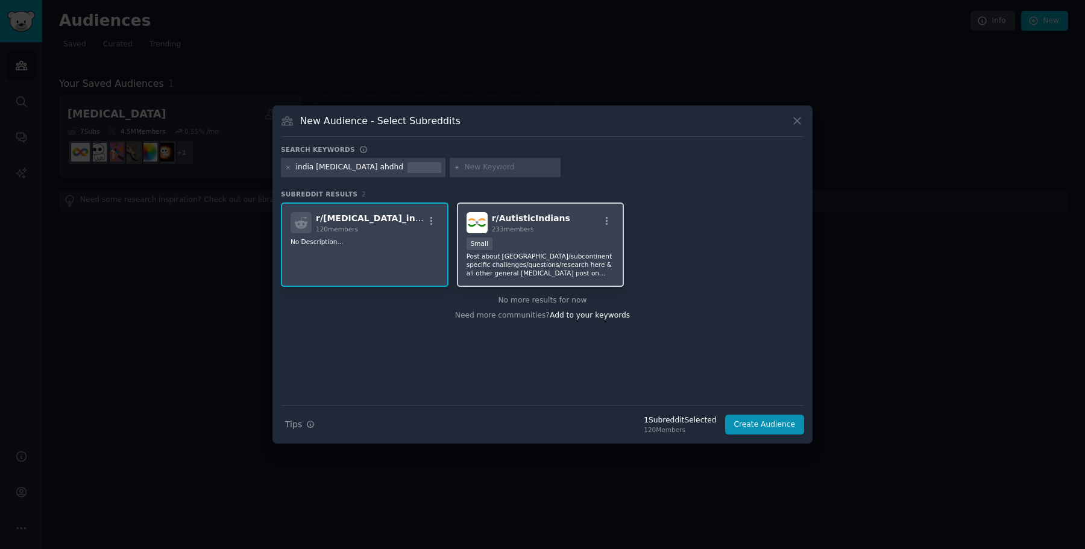
click at [504, 241] on div "100 - 1000 members Small" at bounding box center [541, 245] width 148 height 15
click at [754, 425] on button "Create Audience" at bounding box center [765, 425] width 80 height 21
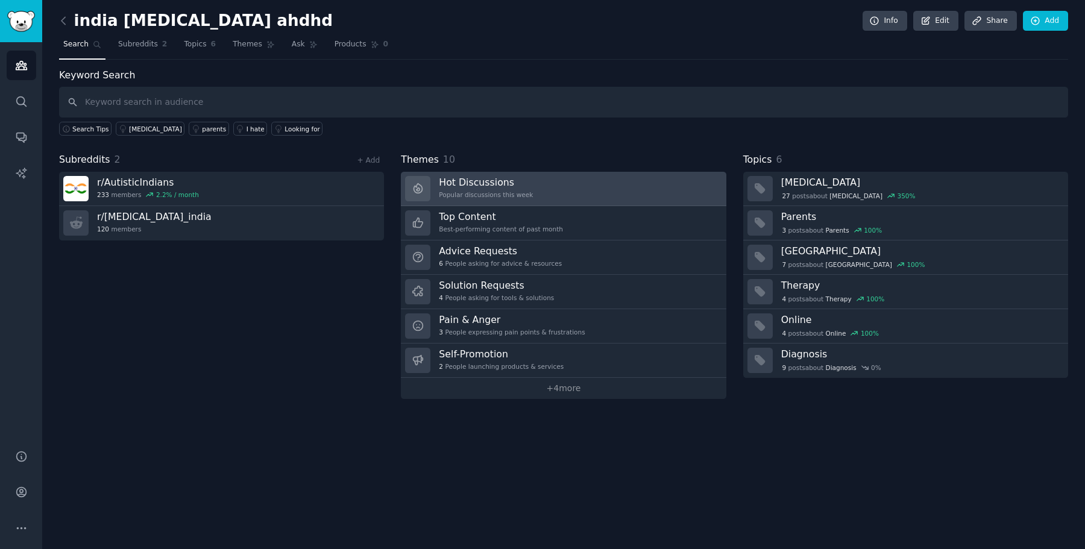
click at [498, 196] on div "Popular discussions this week" at bounding box center [486, 195] width 94 height 8
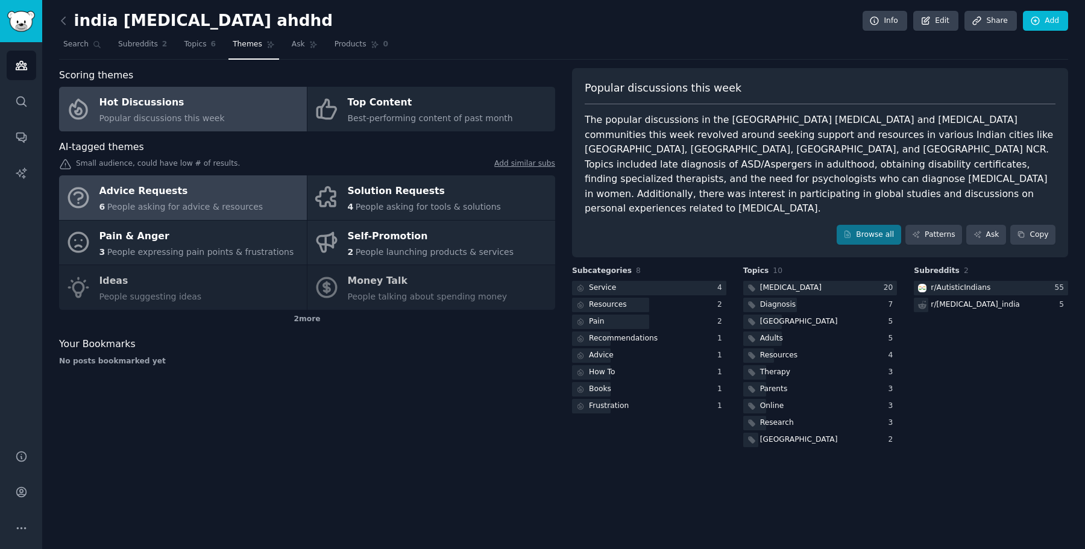
click at [223, 194] on div "Advice Requests" at bounding box center [181, 191] width 164 height 19
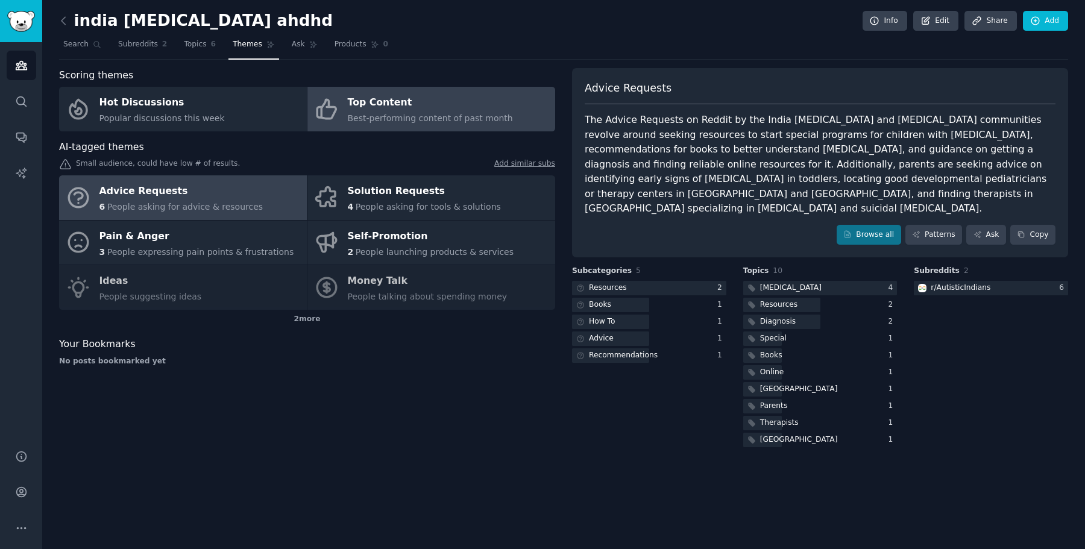
click at [432, 113] on span "Best-performing content of past month" at bounding box center [430, 118] width 165 height 10
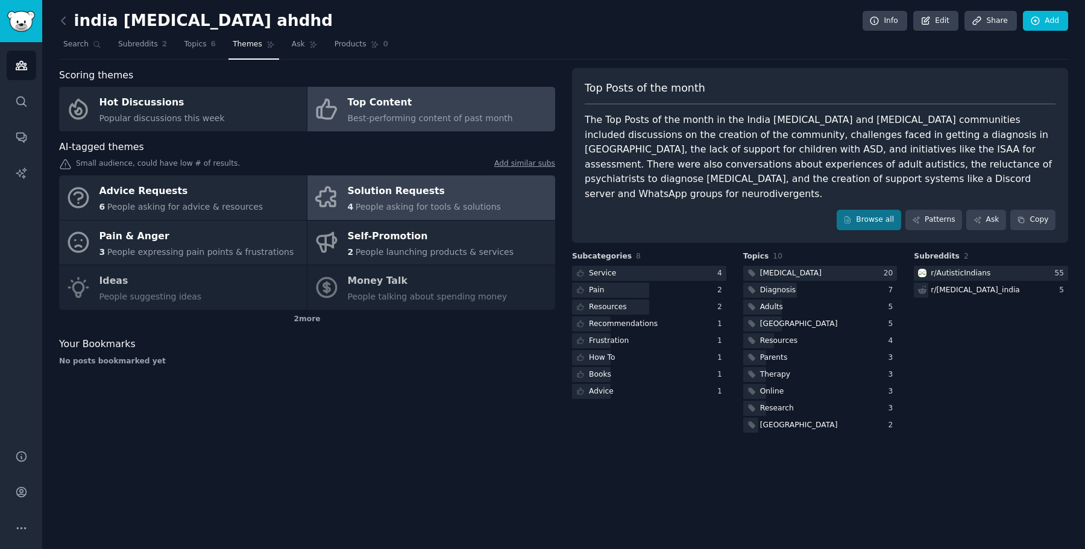
click at [411, 197] on div "Solution Requests" at bounding box center [424, 191] width 153 height 19
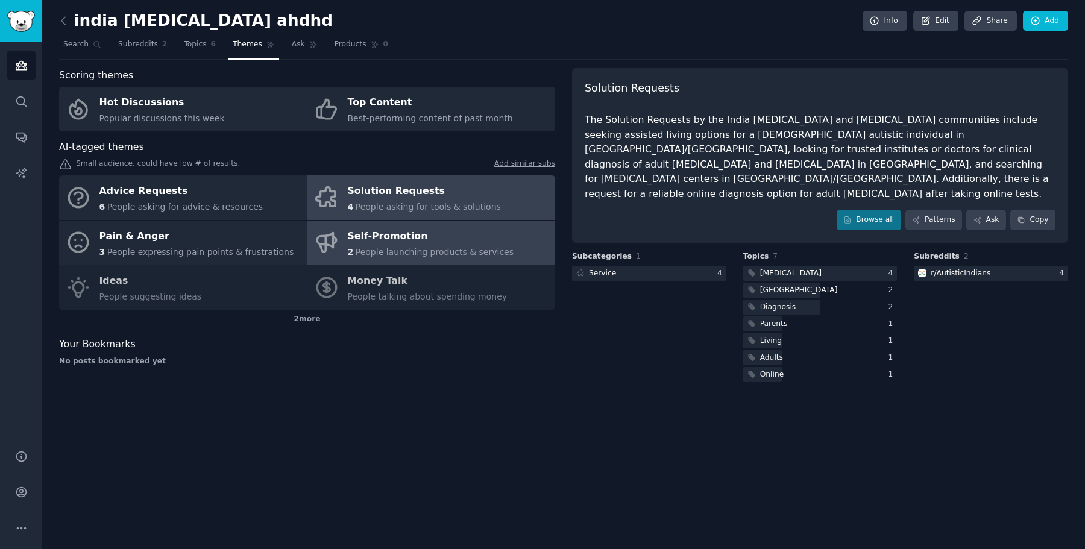
click at [457, 246] on div "2 People launching products & services" at bounding box center [431, 252] width 166 height 13
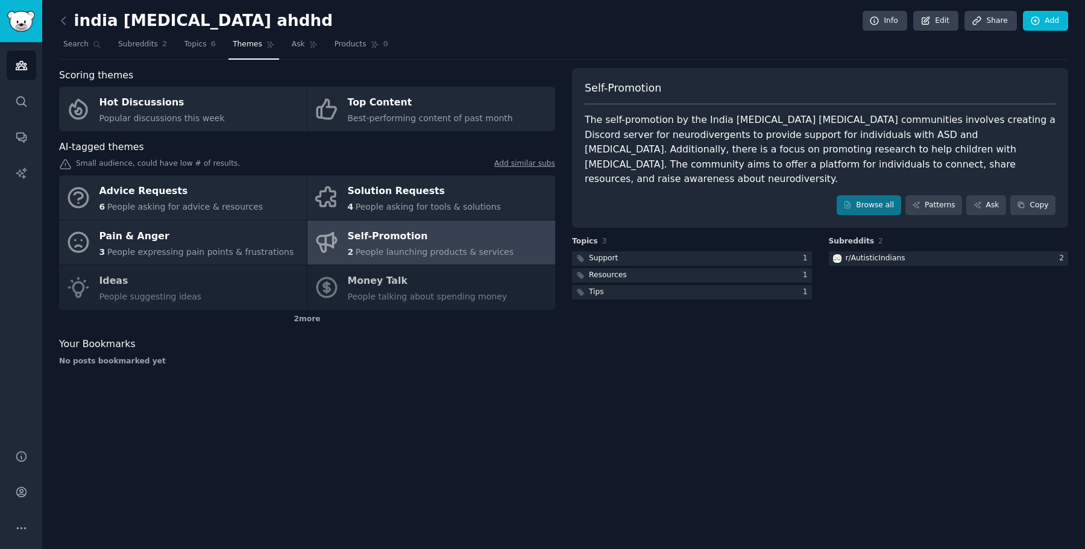
click at [423, 295] on div "Advice Requests 6 People asking for advice & resources Solution Requests 4 Peop…" at bounding box center [307, 242] width 496 height 134
click at [209, 281] on div "Advice Requests 6 People asking for advice & resources Solution Requests 4 Peop…" at bounding box center [307, 242] width 496 height 134
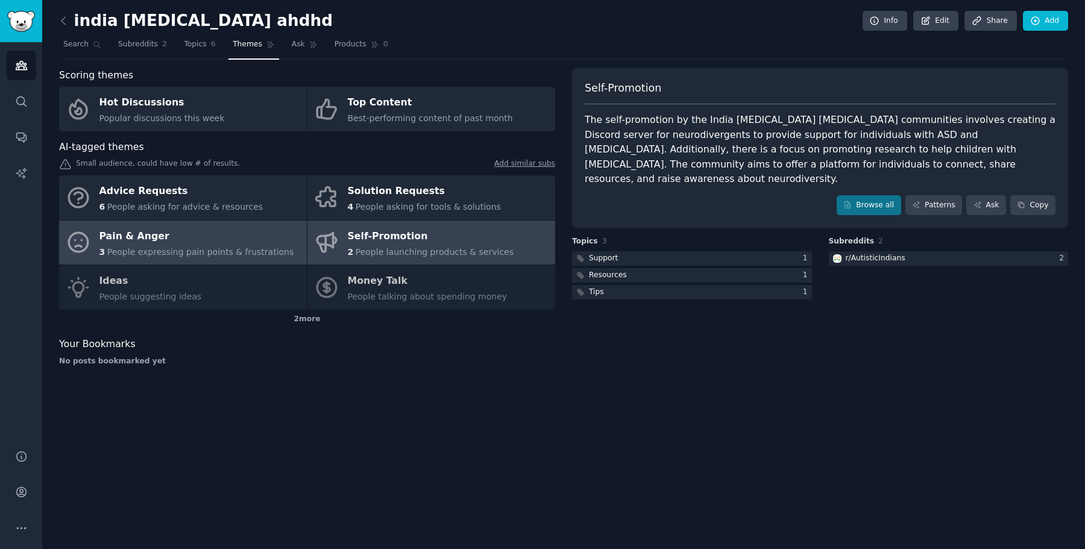
click at [163, 233] on div "Pain & Anger" at bounding box center [196, 236] width 195 height 19
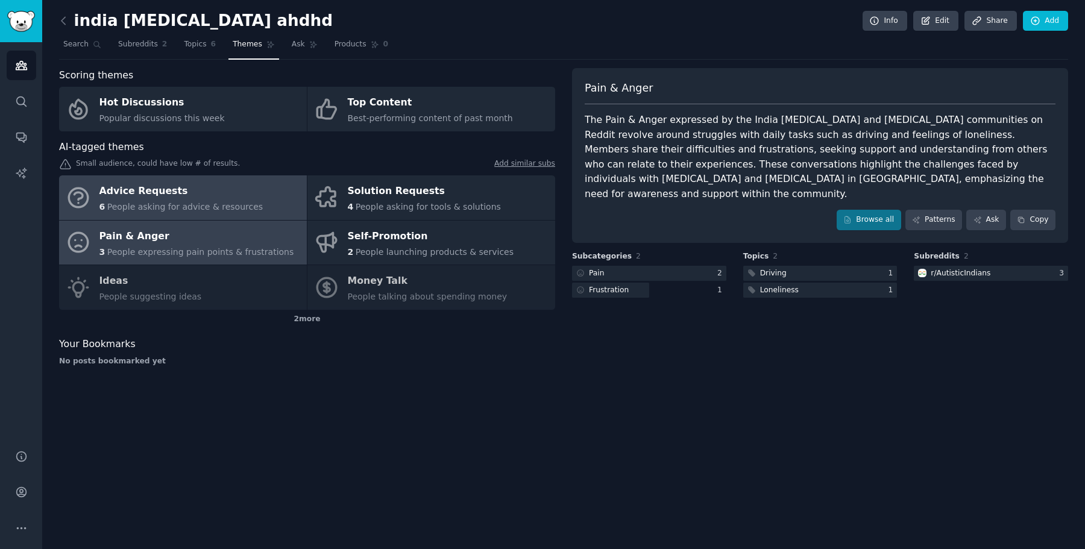
click at [154, 192] on div "Advice Requests" at bounding box center [181, 191] width 164 height 19
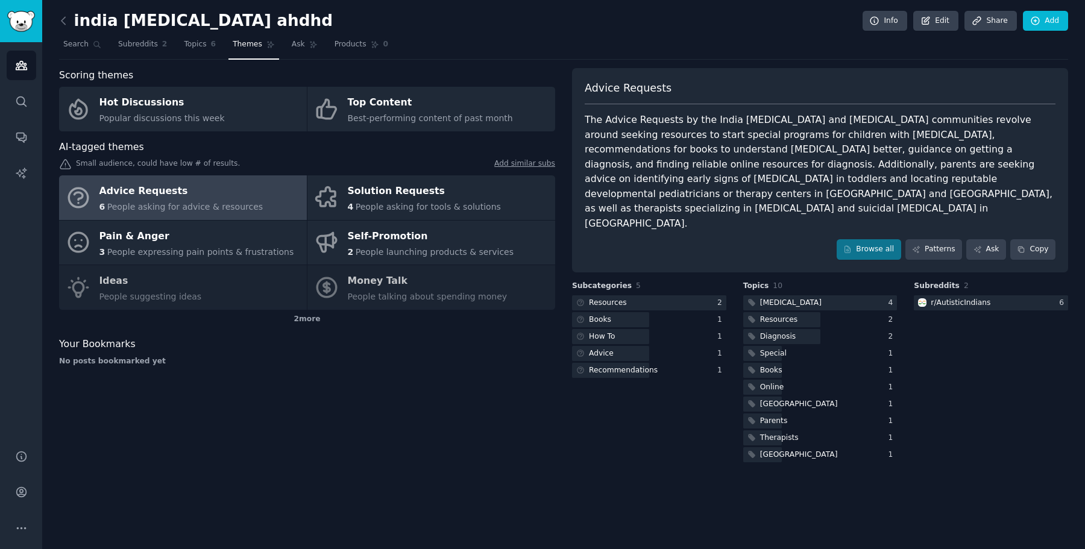
click at [55, 17] on div "india autism ahdhd Info Edit Share Add Search Subreddits 2 Topics 6 Themes Ask …" at bounding box center [563, 274] width 1043 height 549
click at [65, 19] on icon at bounding box center [63, 20] width 13 height 13
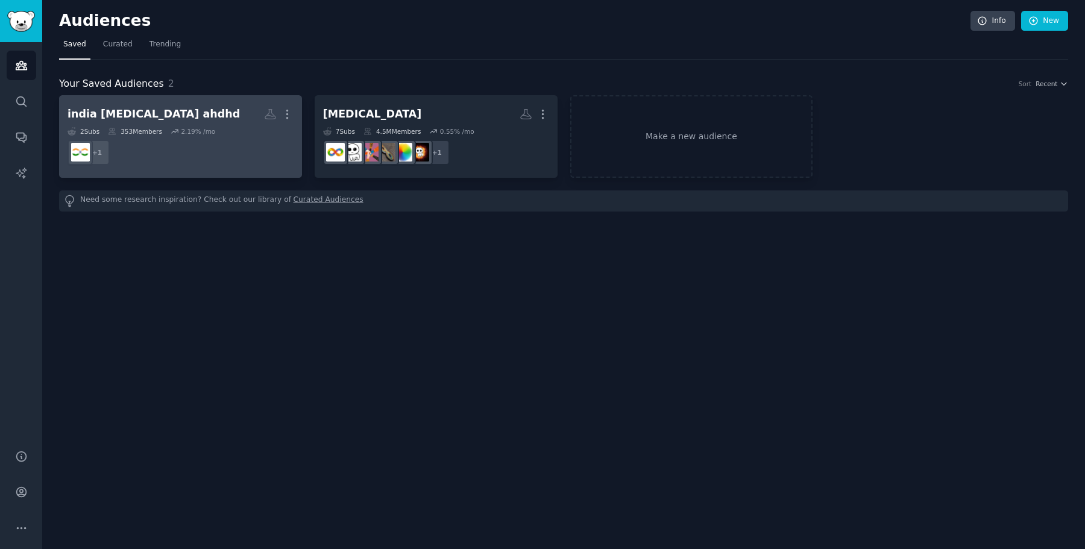
click at [165, 118] on h2 "india autism ahdhd More" at bounding box center [181, 114] width 226 height 21
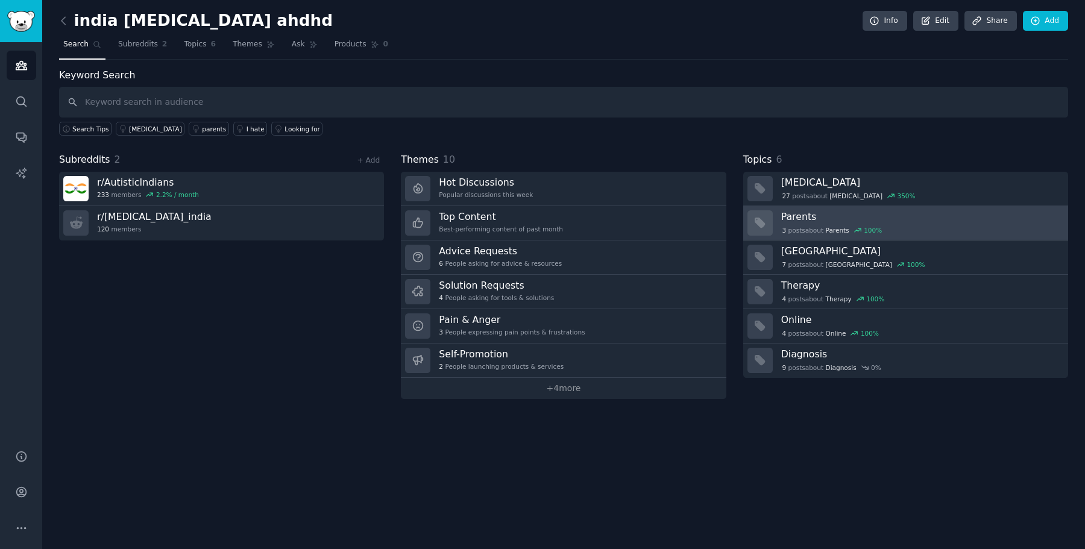
click at [794, 215] on h3 "Parents" at bounding box center [920, 216] width 279 height 13
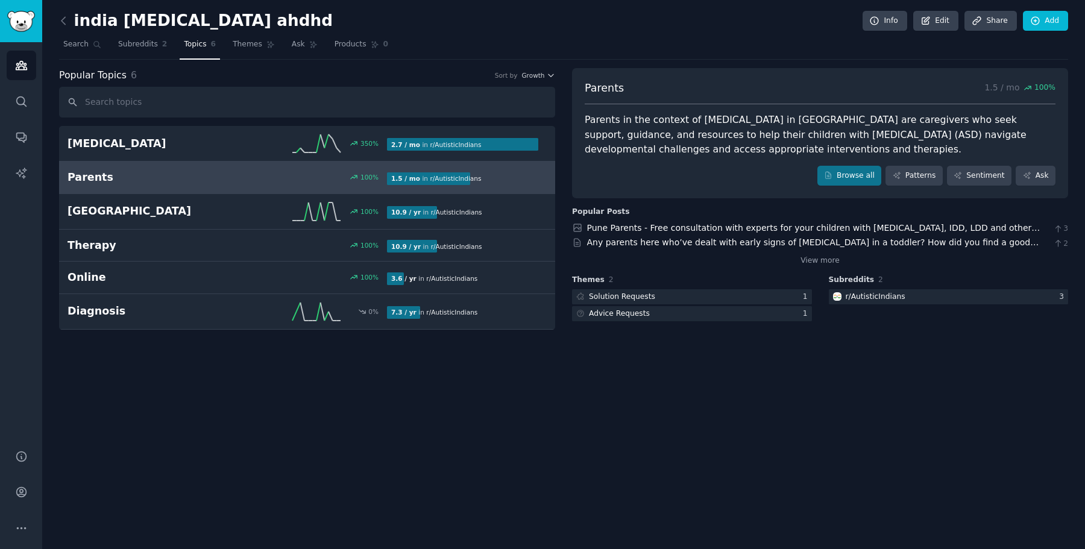
click at [56, 16] on div "india autism ahdhd Info Edit Share Add Search Subreddits 2 Topics 6 Themes Ask …" at bounding box center [563, 274] width 1043 height 549
click at [19, 60] on icon "Sidebar" at bounding box center [21, 65] width 13 height 13
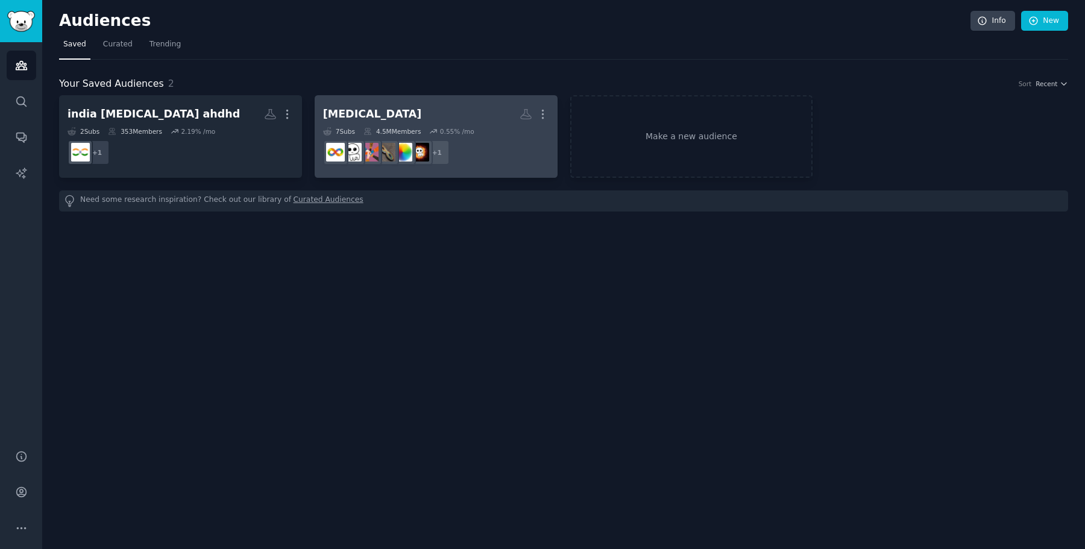
click at [390, 113] on h2 "autism More" at bounding box center [436, 114] width 226 height 21
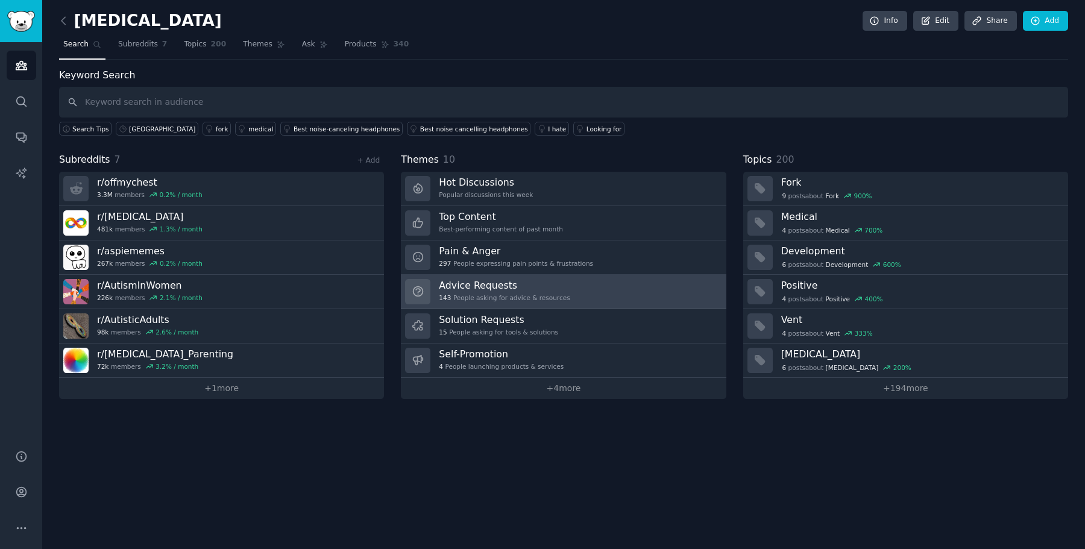
click at [511, 295] on div "143 People asking for advice & resources" at bounding box center [504, 298] width 131 height 8
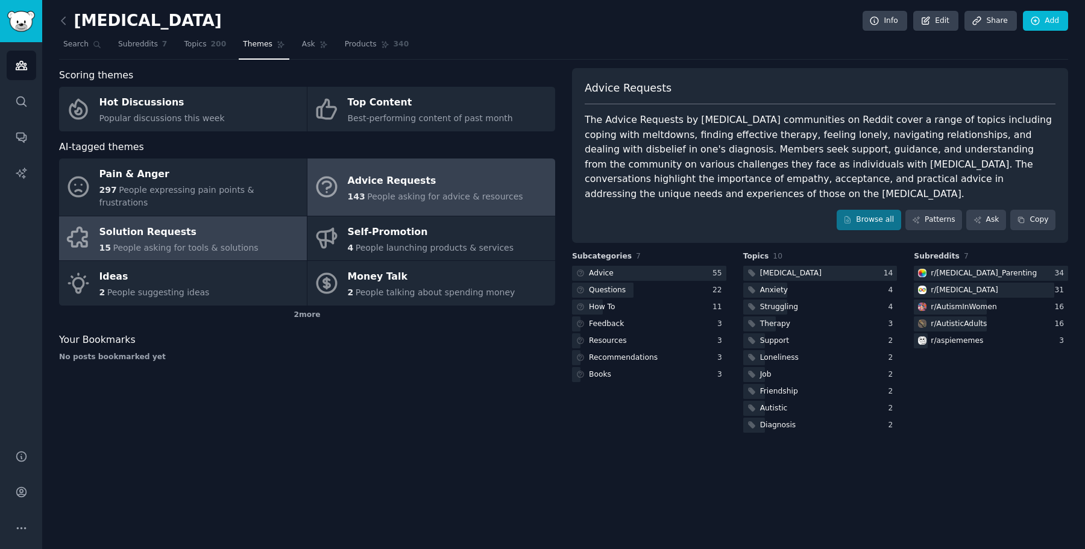
click at [218, 224] on div "Solution Requests" at bounding box center [178, 232] width 159 height 19
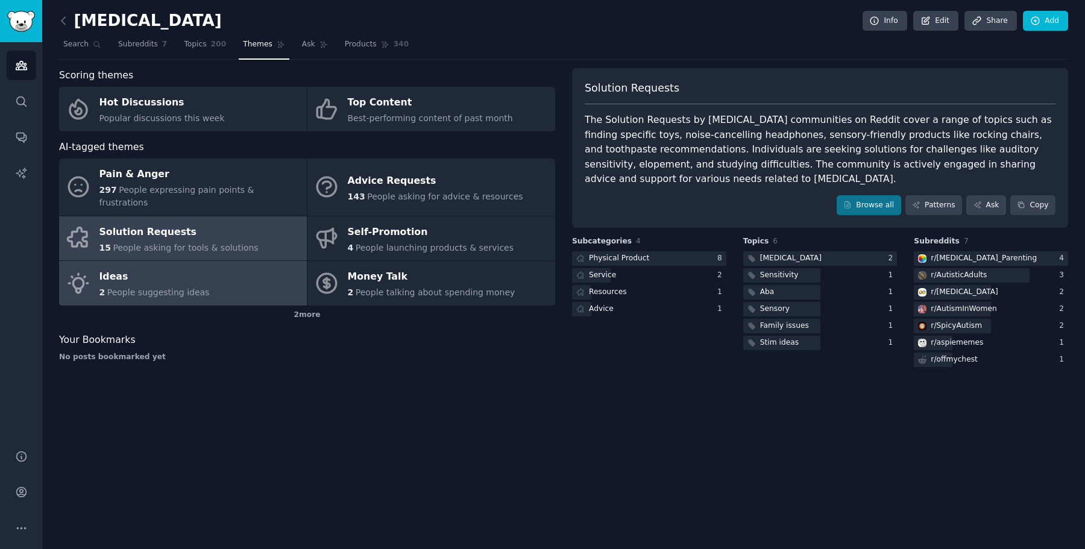
click at [139, 268] on div "Ideas" at bounding box center [154, 277] width 110 height 19
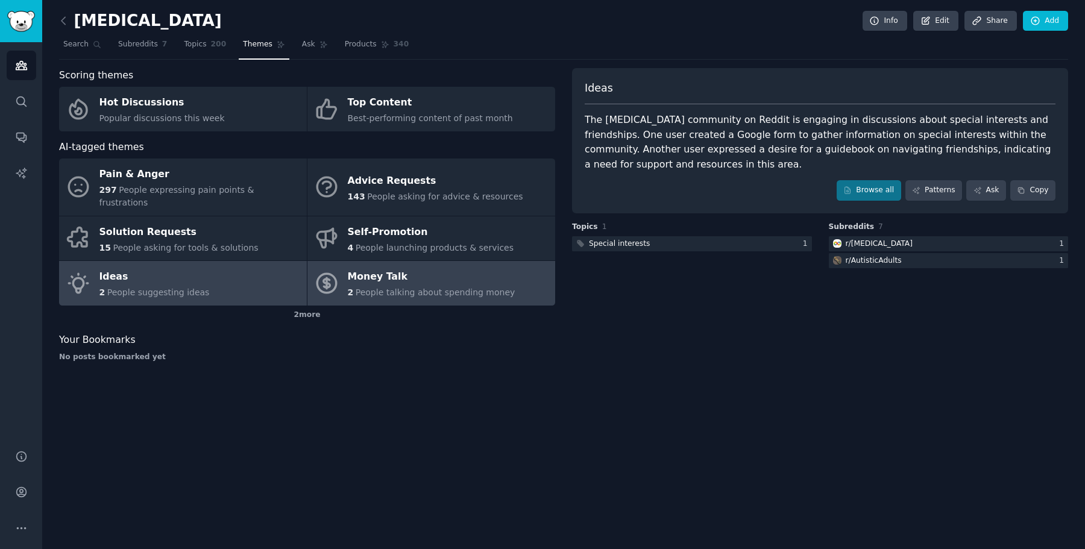
click at [436, 286] on div "2 People talking about spending money" at bounding box center [432, 292] width 168 height 13
